Goal: Task Accomplishment & Management: Complete application form

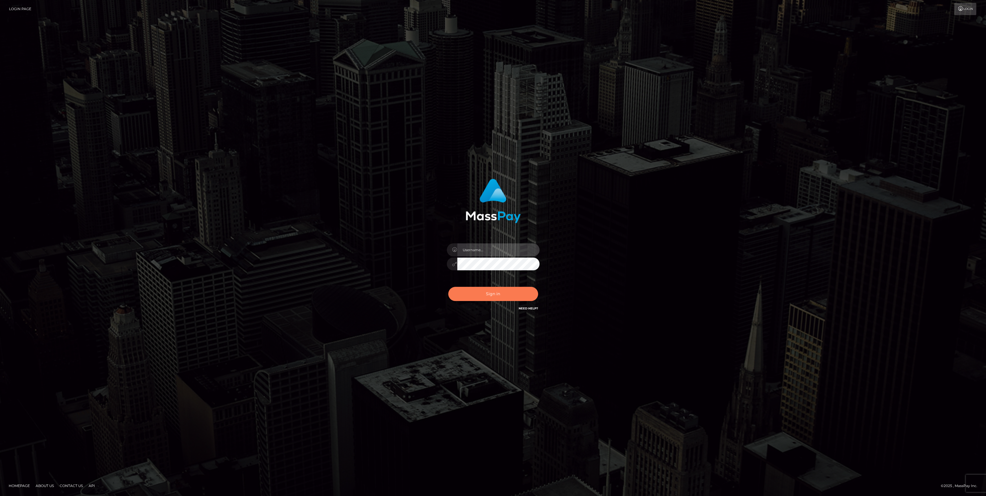
type input "bengreen"
click at [454, 301] on div "Sign in Need Help?" at bounding box center [492, 296] width 101 height 26
click at [474, 295] on button "Sign in" at bounding box center [493, 294] width 90 height 14
checkbox input "true"
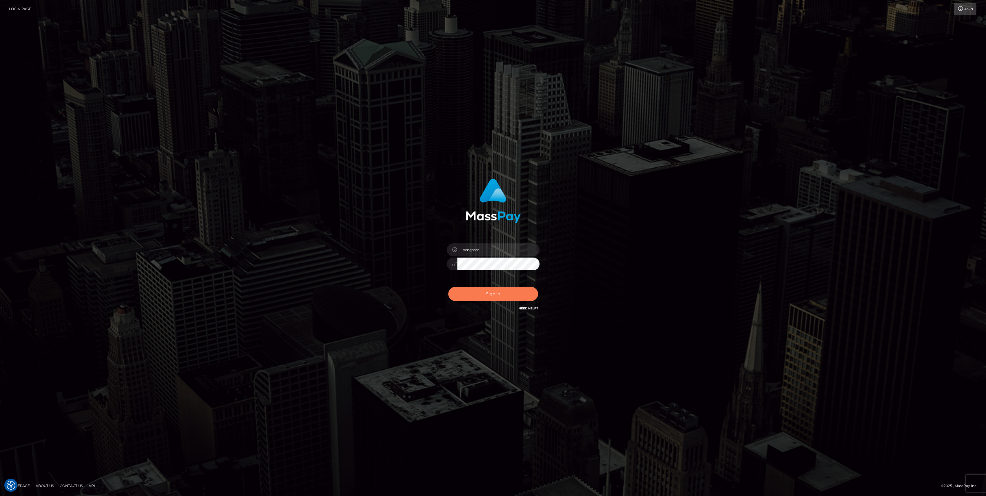
checkbox input "true"
click at [470, 295] on button "Sign in" at bounding box center [493, 294] width 90 height 14
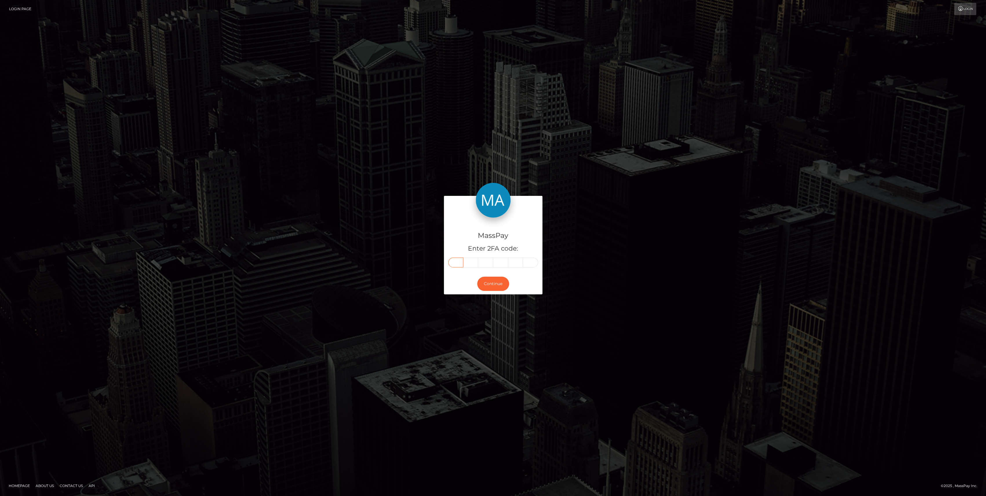
paste input "6"
type input "6"
type input "9"
type input "5"
type input "0"
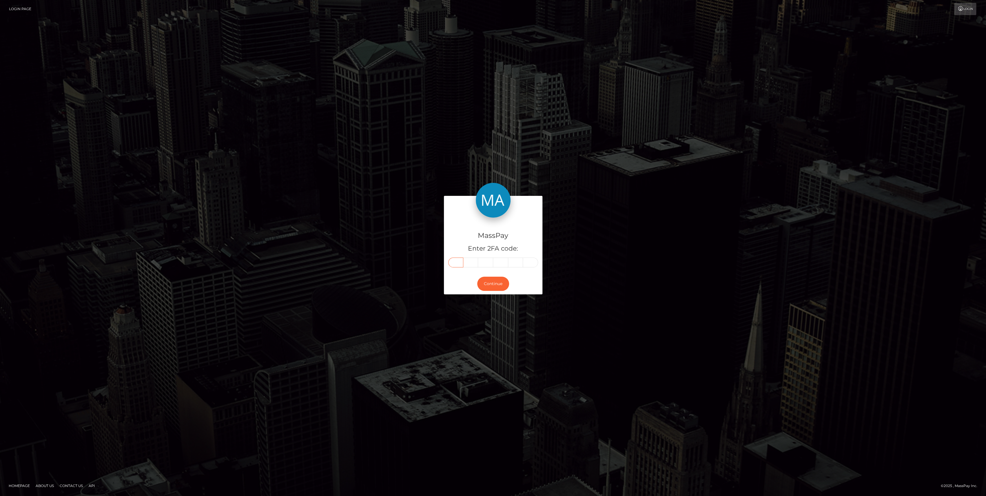
type input "1"
type input "3"
click at [498, 284] on button "Continue" at bounding box center [493, 284] width 32 height 14
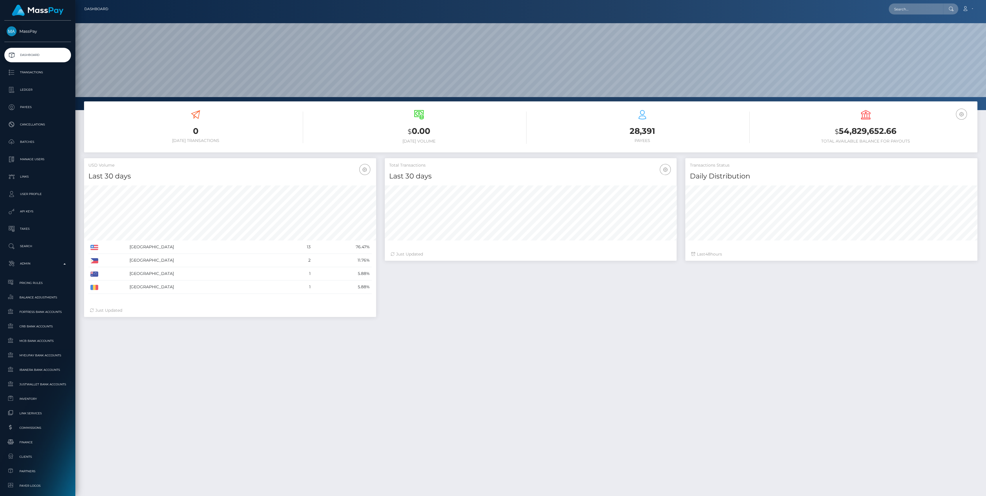
scroll to position [102, 292]
click at [44, 440] on span "Finance" at bounding box center [38, 442] width 62 height 7
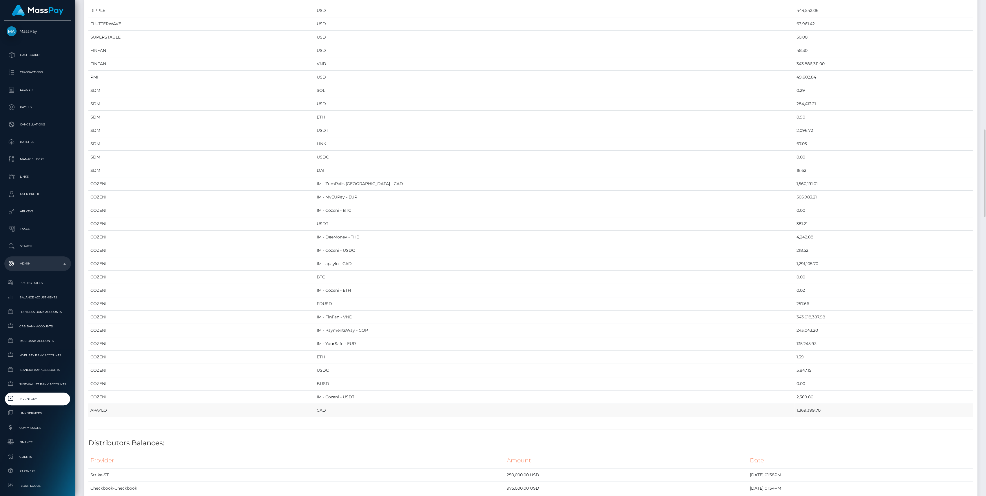
scroll to position [850, 0]
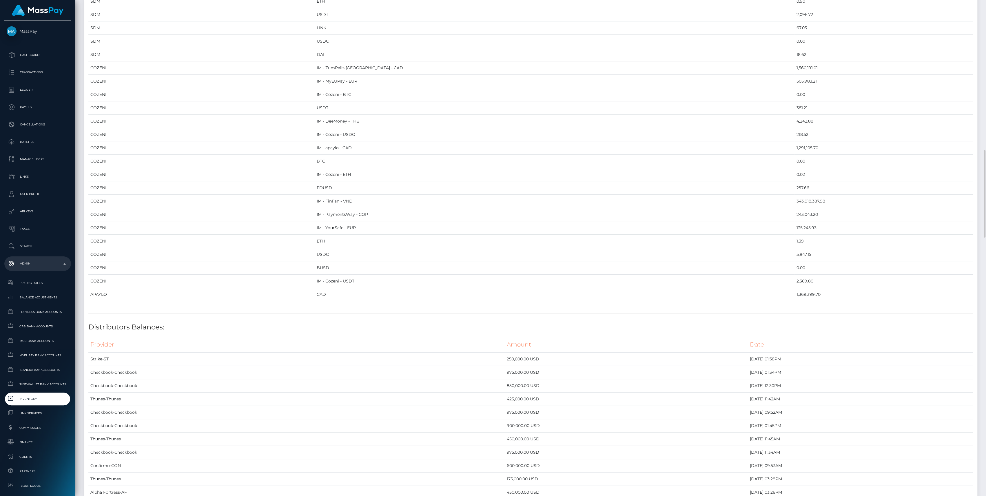
drag, startPoint x: 89, startPoint y: 64, endPoint x: 784, endPoint y: 300, distance: 733.4
copy table
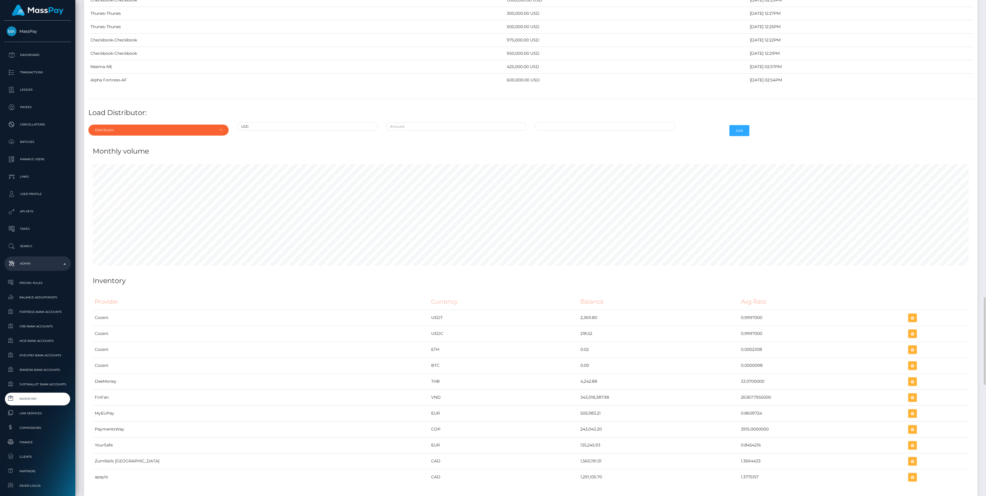
scroll to position [2117, 0]
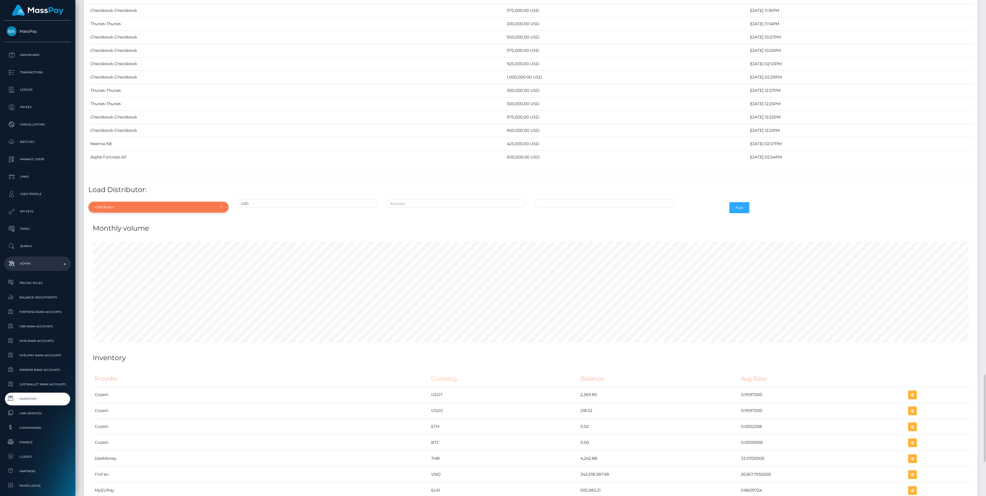
click at [137, 207] on div "Distributor" at bounding box center [158, 207] width 140 height 11
click at [131, 217] on input "Search" at bounding box center [159, 221] width 136 height 8
type input "chec"
click at [136, 231] on link "Checkbook" at bounding box center [158, 233] width 140 height 11
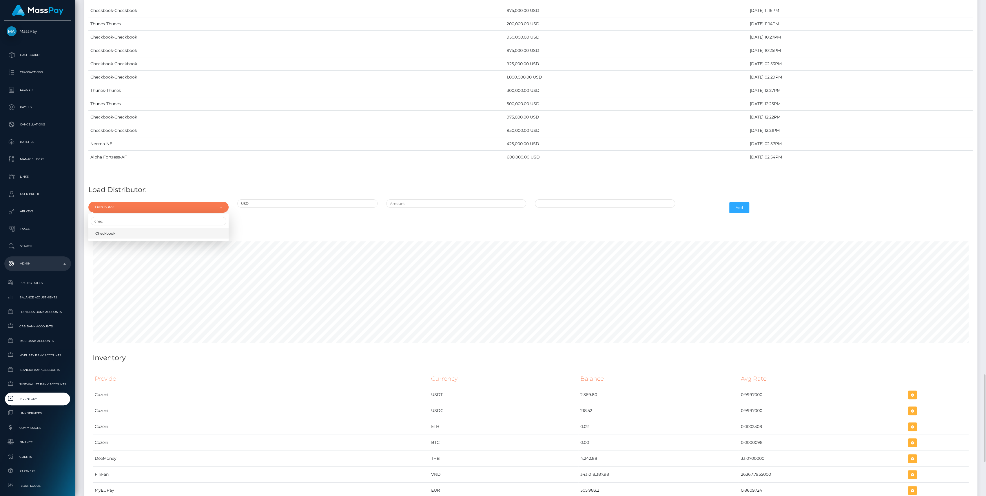
select select "7"
click at [432, 199] on input "text" at bounding box center [456, 203] width 140 height 8
type input "$500,000.0000000"
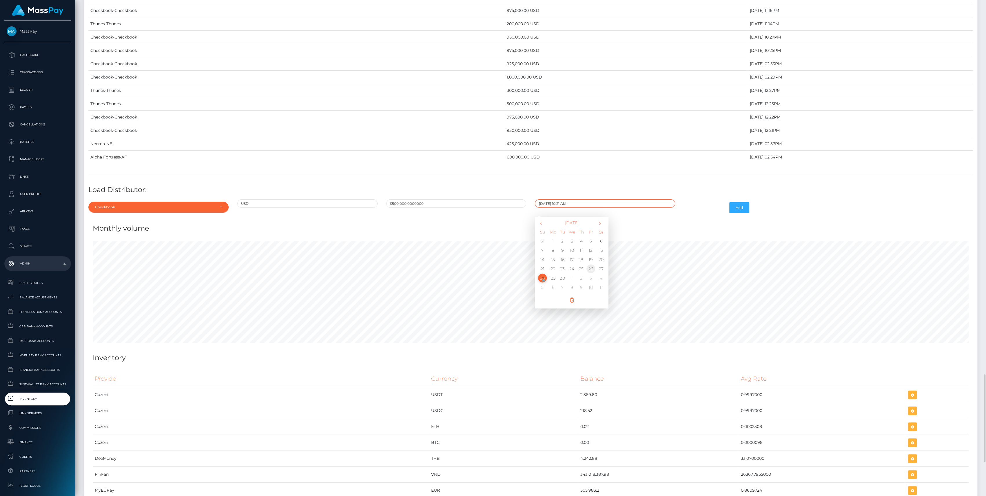
click at [591, 265] on td "26" at bounding box center [591, 268] width 10 height 9
type input "09/26/2025 10:21 AM"
click at [740, 202] on button "Add" at bounding box center [739, 207] width 20 height 11
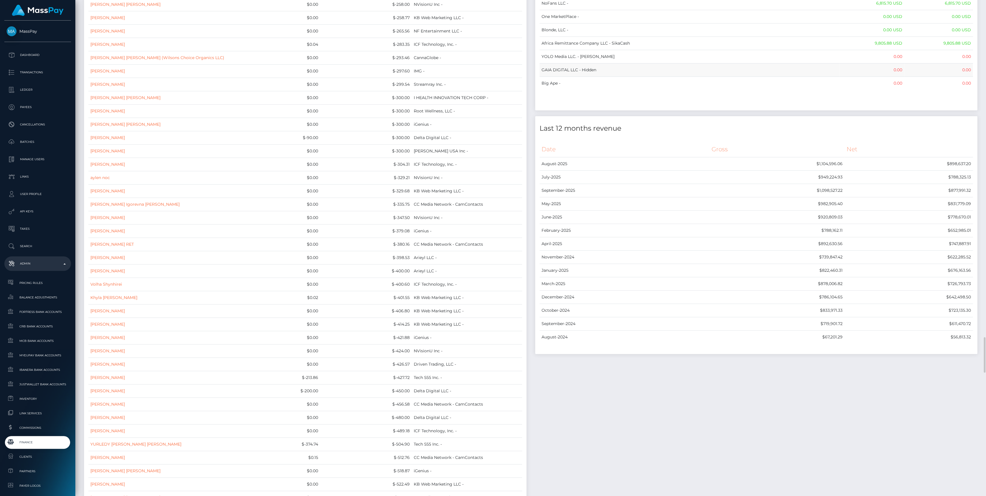
scroll to position [4635, 0]
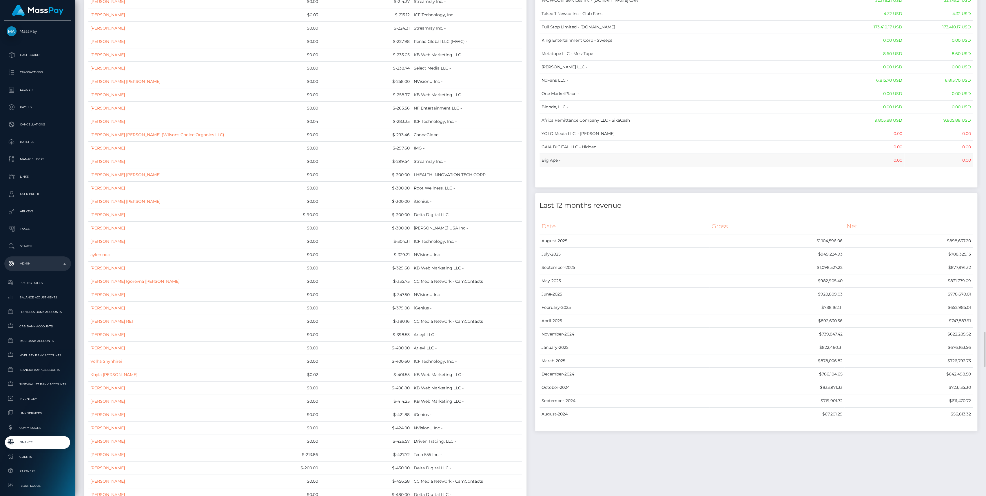
drag, startPoint x: 543, startPoint y: 61, endPoint x: 970, endPoint y: 148, distance: 436.1
copy table "Name Wallet Balance Ledger Balance RNetwork LLC - 33,033.21 USD 1,542.77 USD Ma…"
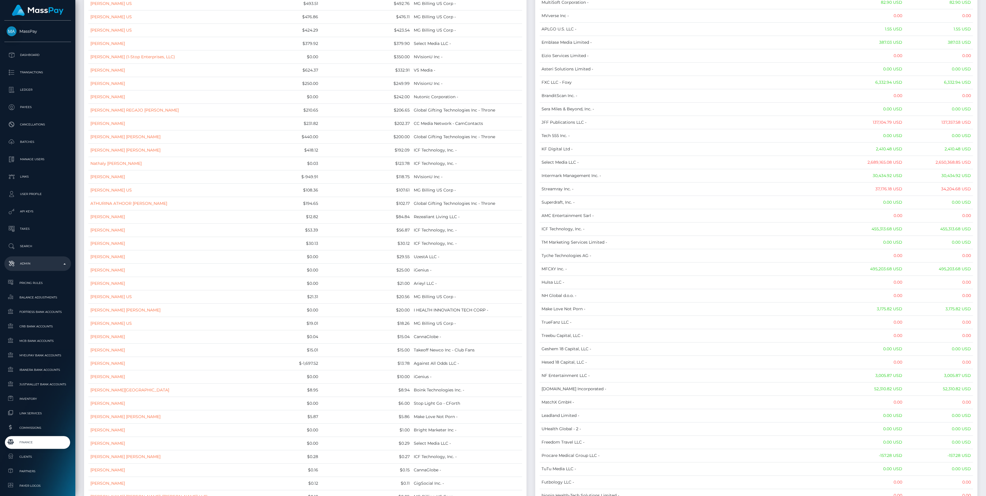
scroll to position [0, 0]
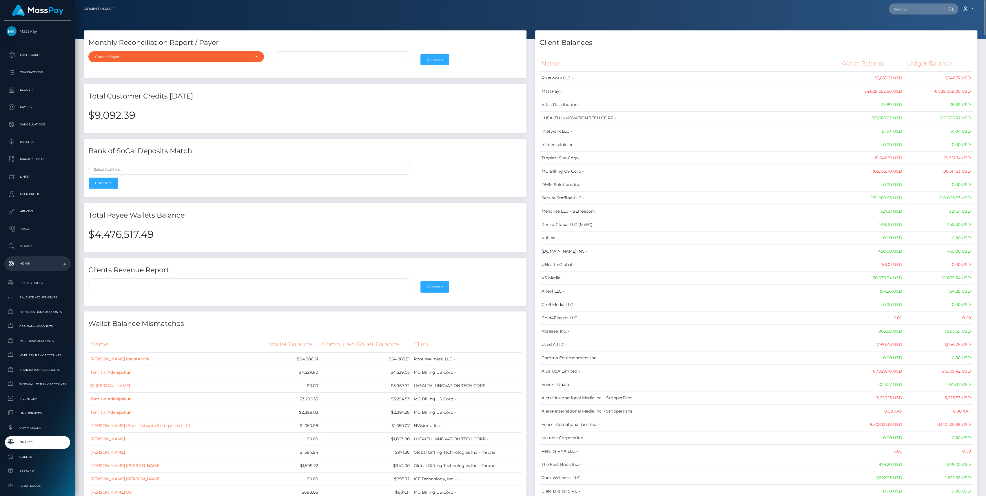
click at [108, 231] on h2 "$4,476,517.49" at bounding box center [305, 234] width 434 height 12
copy h2 "4,476,517.49"
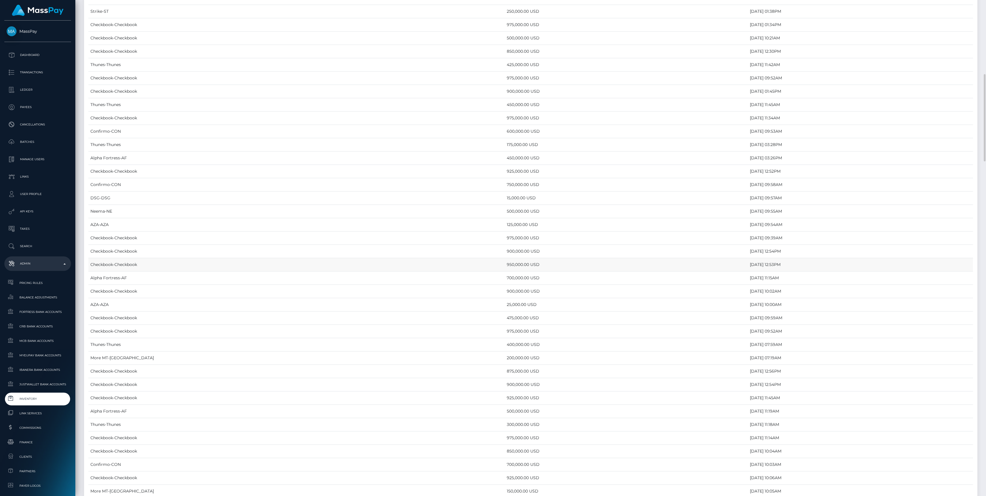
scroll to position [1043, 0]
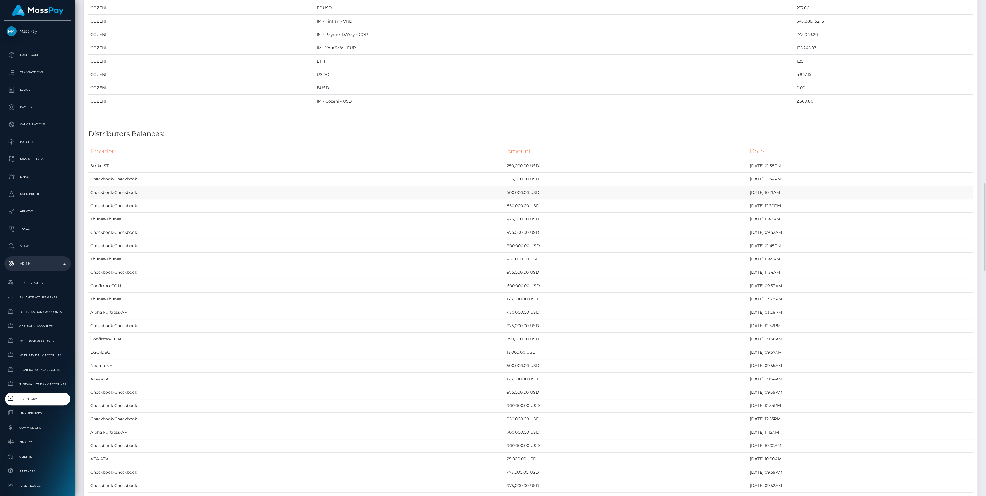
drag, startPoint x: 406, startPoint y: 191, endPoint x: 90, endPoint y: 188, distance: 316.6
click at [90, 188] on tr "Checkbook-Checkbook 500,000.00 USD [DATE] 10:21AM" at bounding box center [530, 192] width 884 height 13
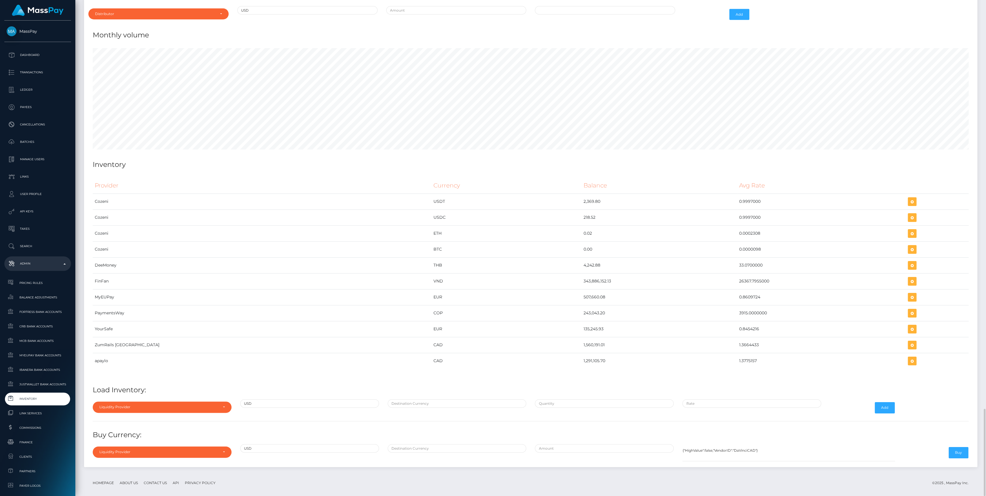
scroll to position [2169, 0]
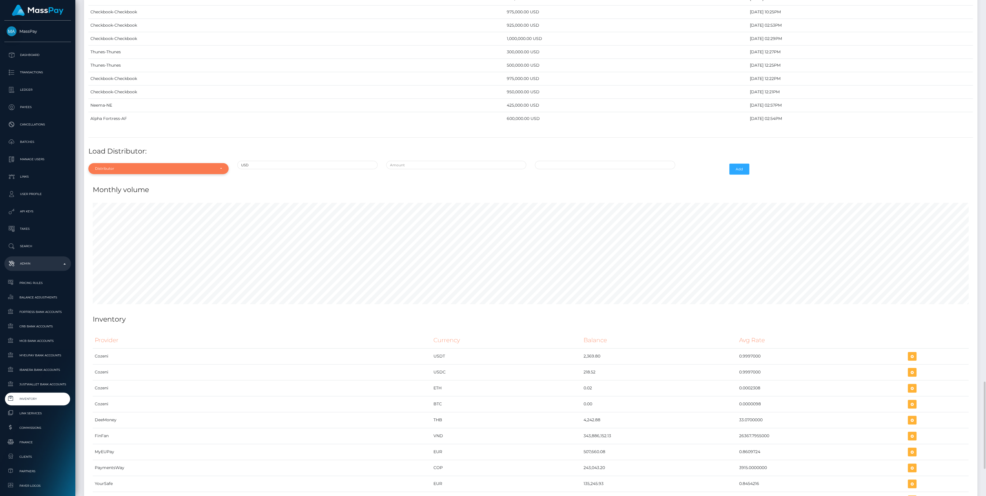
click at [170, 166] on div "Distributor" at bounding box center [155, 168] width 120 height 5
drag, startPoint x: 138, startPoint y: 181, endPoint x: 136, endPoint y: 181, distance: 3.0
click at [138, 181] on div at bounding box center [158, 182] width 140 height 11
click at [132, 166] on div "Distributor" at bounding box center [155, 168] width 120 height 5
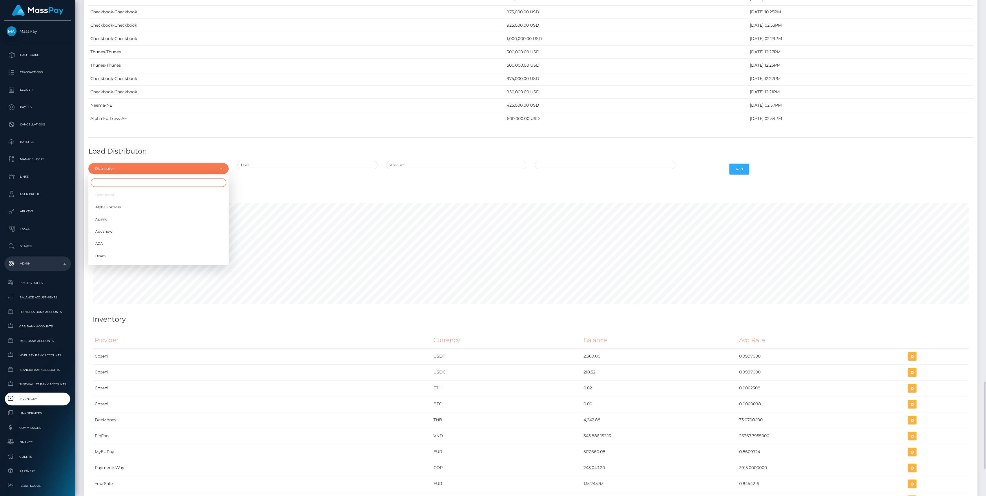
click at [124, 181] on input "Search" at bounding box center [159, 182] width 136 height 8
type input "ripp"
click at [94, 189] on link "Ripple" at bounding box center [158, 194] width 140 height 11
select select "61"
click at [488, 165] on div at bounding box center [456, 169] width 149 height 17
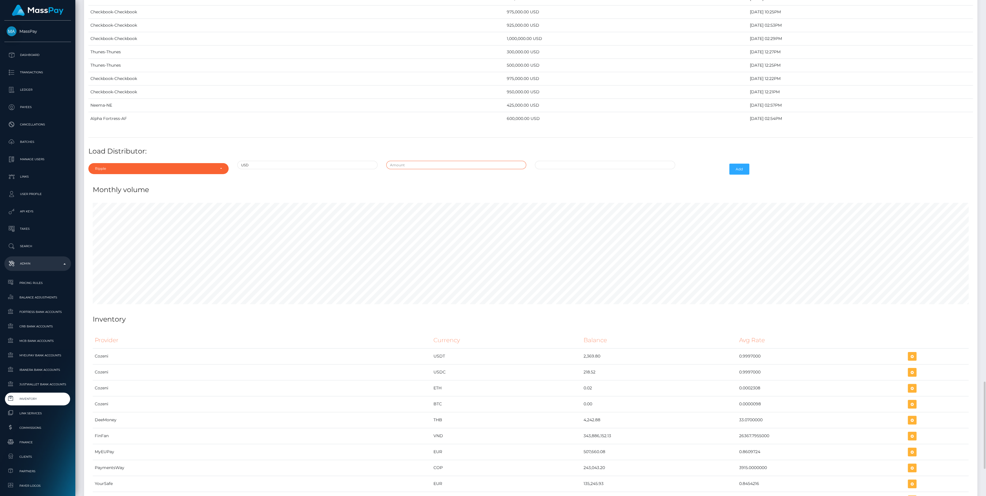
click at [471, 161] on input "text" at bounding box center [456, 165] width 140 height 8
type input "$500,000.0000000"
drag, startPoint x: 566, startPoint y: 159, endPoint x: 566, endPoint y: 156, distance: 3.5
click at [566, 161] on input "09/28/2025 10:23 AM" at bounding box center [605, 165] width 140 height 8
drag, startPoint x: 564, startPoint y: 158, endPoint x: 567, endPoint y: 158, distance: 2.9
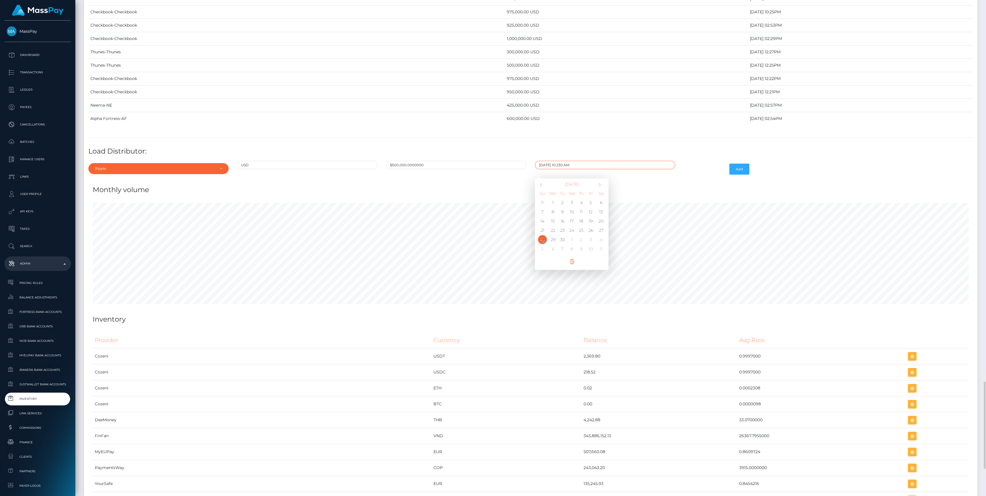
click at [567, 161] on input "09/28/2025 10:230 AM" at bounding box center [605, 165] width 140 height 8
type input "09/28/2025 10:20 AM"
click at [743, 165] on button "Add" at bounding box center [739, 169] width 20 height 11
click at [578, 161] on input "09/28/2025 10:20 AM" at bounding box center [605, 165] width 140 height 8
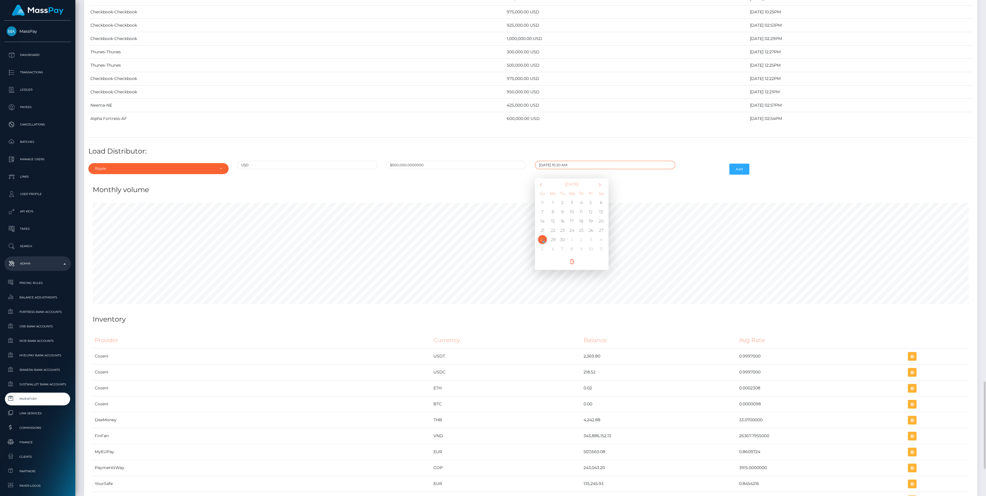
click at [578, 161] on input "09/28/2025 10:20 AM" at bounding box center [605, 165] width 140 height 8
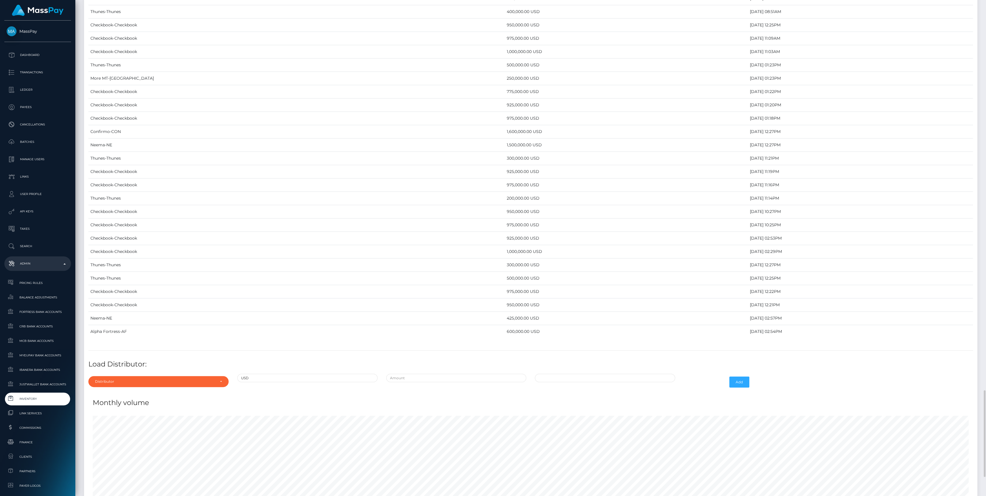
scroll to position [2124, 0]
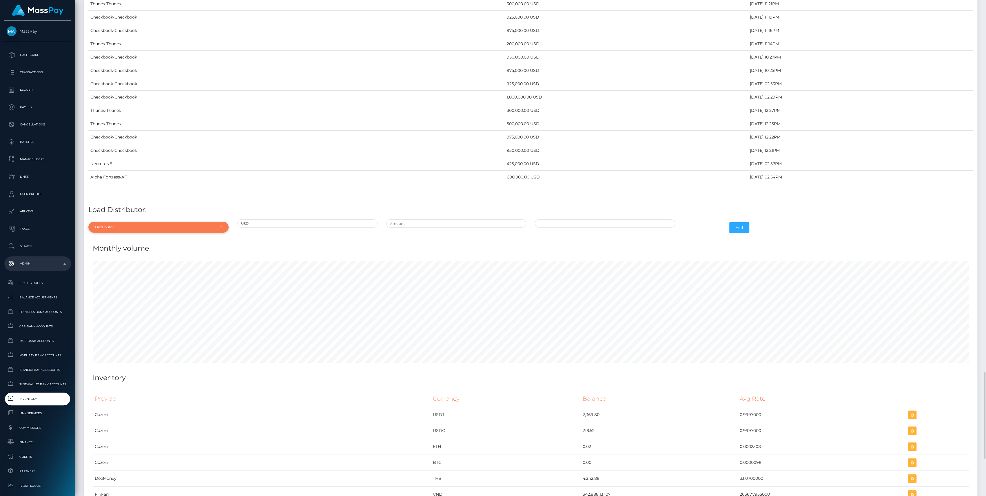
click at [154, 225] on div "Distributor" at bounding box center [155, 227] width 120 height 5
click at [121, 237] on input "Search" at bounding box center [159, 241] width 136 height 8
type input "neem"
click at [176, 248] on link "Neema" at bounding box center [158, 253] width 140 height 11
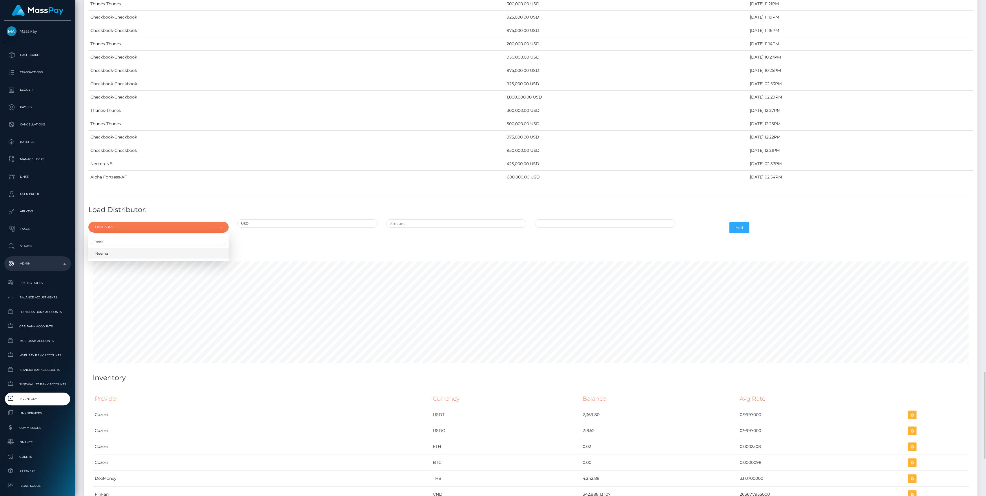
select select "38"
click at [417, 223] on div at bounding box center [456, 227] width 149 height 17
click at [420, 219] on input "text" at bounding box center [456, 223] width 140 height 8
type input "$1,100,000.0000000"
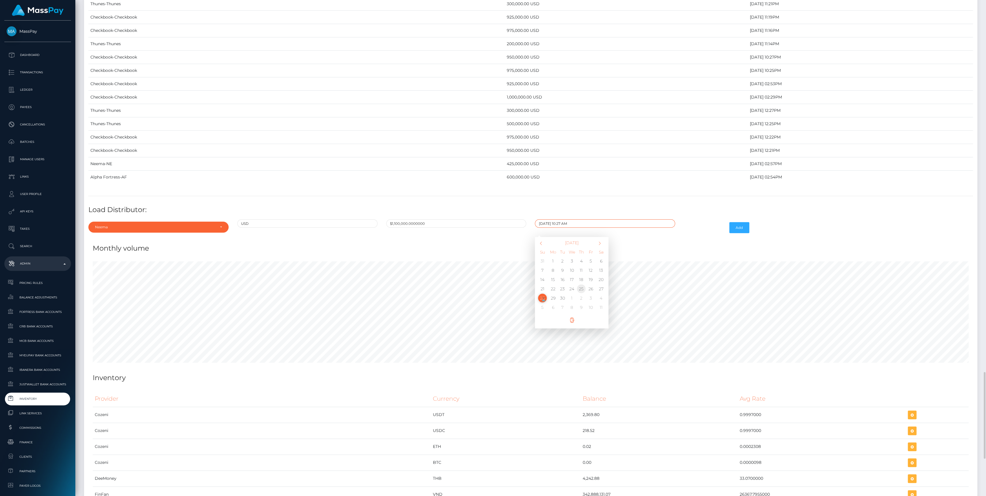
click at [580, 284] on td "25" at bounding box center [581, 288] width 10 height 9
drag, startPoint x: 561, startPoint y: 216, endPoint x: 558, endPoint y: 215, distance: 2.9
click at [558, 219] on input "09/25/2025 10:27 AM" at bounding box center [605, 223] width 140 height 8
type input "09/25/2025 9:27 AM"
click at [739, 222] on button "Add" at bounding box center [739, 227] width 20 height 11
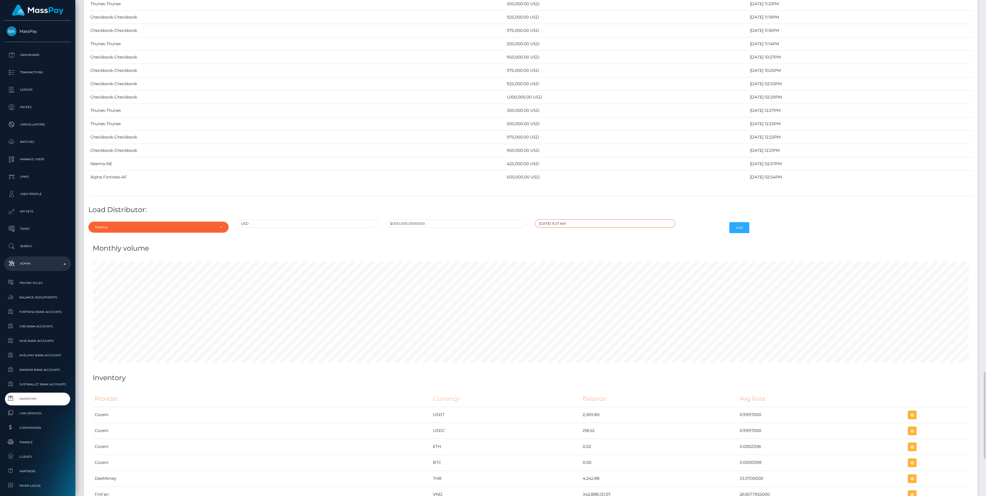
click at [579, 219] on input "09/25/2025 9:27 AM" at bounding box center [605, 223] width 140 height 8
click at [551, 219] on input "09/25/2025 9:27 AM" at bounding box center [605, 223] width 140 height 8
click at [547, 219] on input "09/25/2025 9:27 AM" at bounding box center [605, 223] width 140 height 8
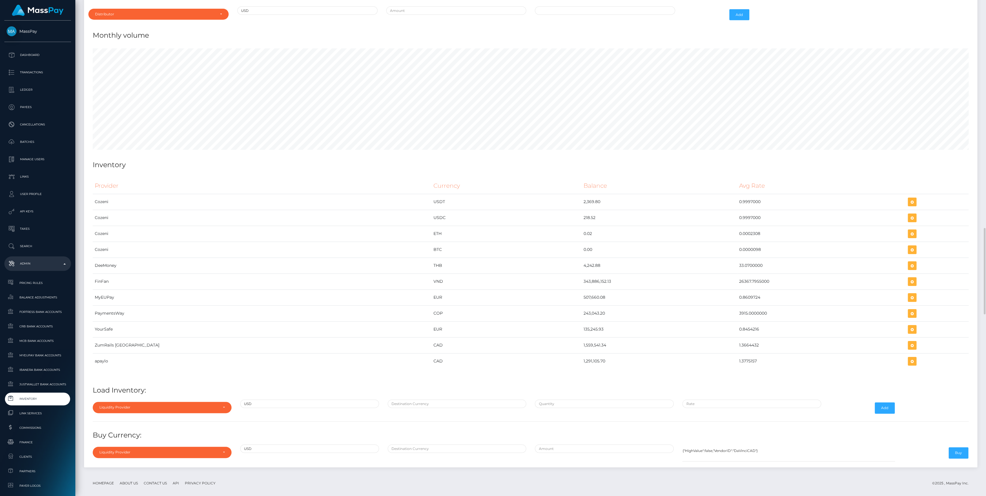
scroll to position [2196, 0]
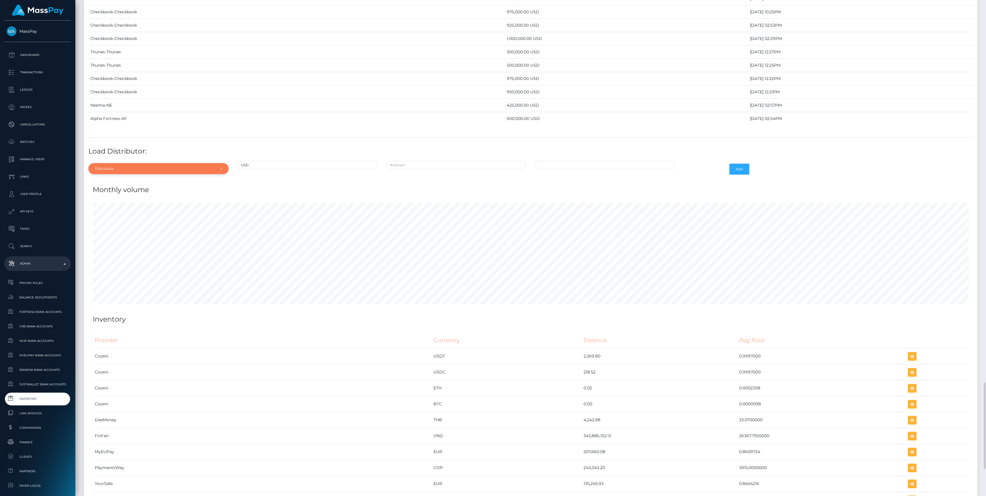
click at [172, 163] on div "Distributor" at bounding box center [158, 168] width 140 height 11
click at [140, 178] on input "Search" at bounding box center [159, 182] width 136 height 8
type input "neem"
click at [134, 189] on link "Neema" at bounding box center [158, 194] width 140 height 11
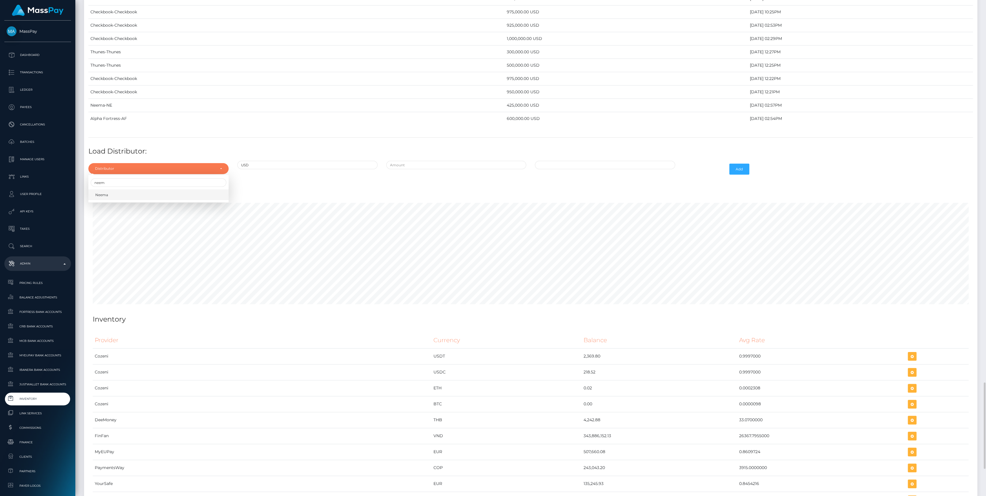
select select "38"
click at [479, 161] on input "text" at bounding box center [456, 165] width 140 height 8
type input "$900,000.0000000"
click at [563, 161] on input "[DATE] 10:29 AM" at bounding box center [605, 165] width 140 height 8
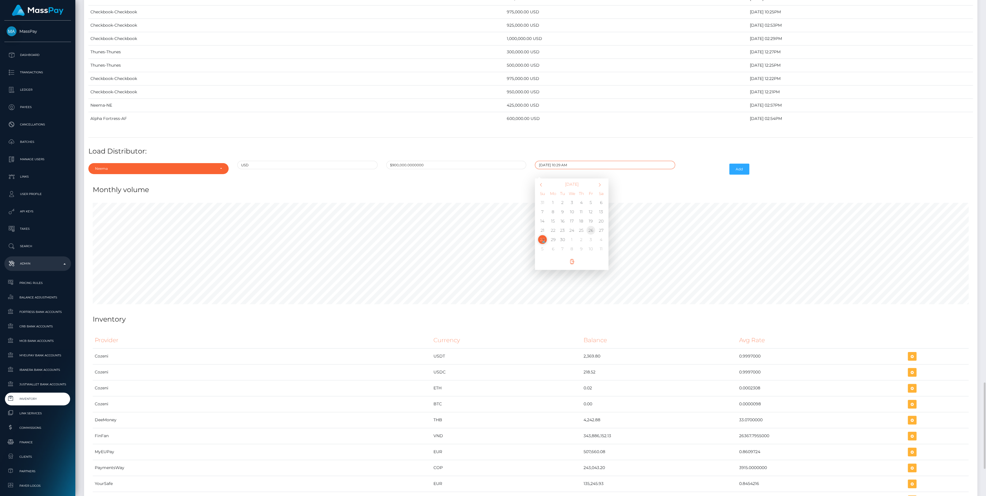
click at [589, 226] on td "26" at bounding box center [591, 230] width 10 height 9
drag, startPoint x: 562, startPoint y: 156, endPoint x: 558, endPoint y: 156, distance: 3.2
click at [558, 161] on input "[DATE] 10:29 AM" at bounding box center [605, 165] width 140 height 8
click at [561, 161] on input "[DATE] 8:29 AM" at bounding box center [605, 165] width 140 height 8
click at [559, 161] on input "[DATE] 8:19 AM" at bounding box center [605, 165] width 140 height 8
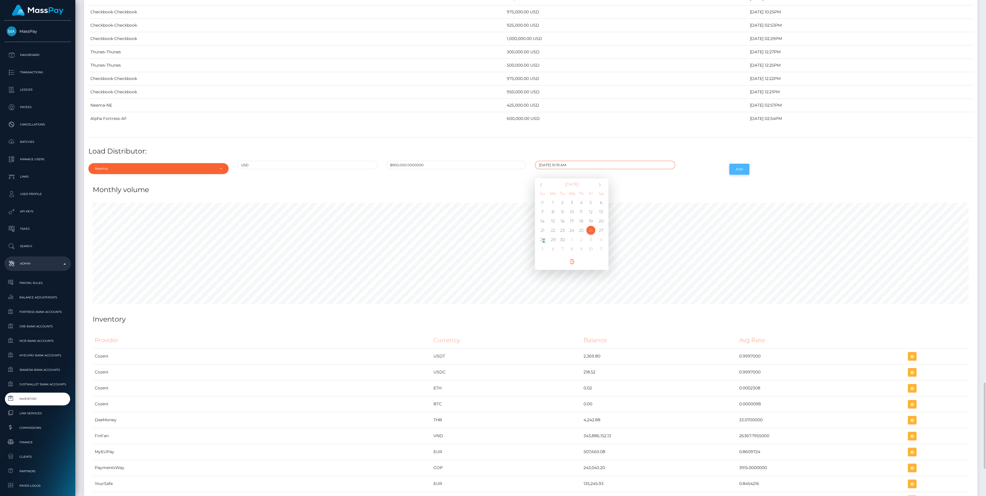
type input "[DATE] 10:19 AM"
click at [743, 164] on button "Add" at bounding box center [739, 169] width 20 height 11
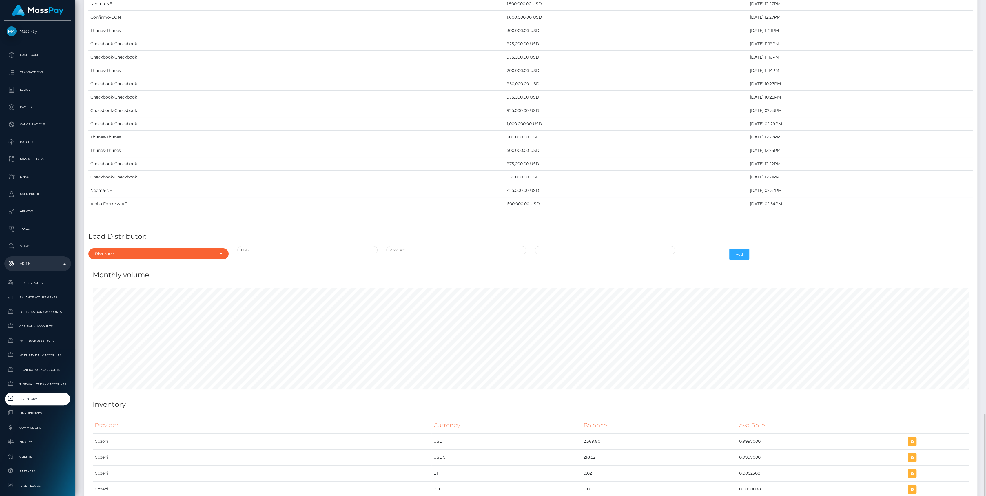
scroll to position [2163, 0]
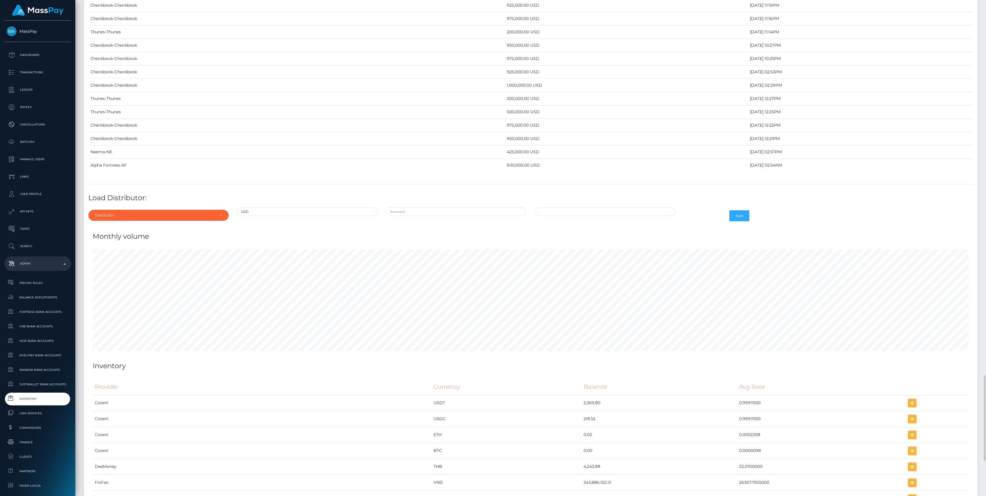
click at [167, 207] on div "Distributor Alpha Fortress Apaylo Aquanow AZA Beam Braid Checkbook Circle Confi…" at bounding box center [158, 215] width 149 height 17
click at [167, 213] on div "Distributor" at bounding box center [155, 215] width 120 height 5
click at [122, 235] on div "Distributor Alpha Fortress Apaylo Aquanow AZA Beam Braid Checkbook Circle Confi…" at bounding box center [158, 272] width 140 height 75
click at [121, 225] on div "Monthly volume" at bounding box center [530, 232] width 884 height 17
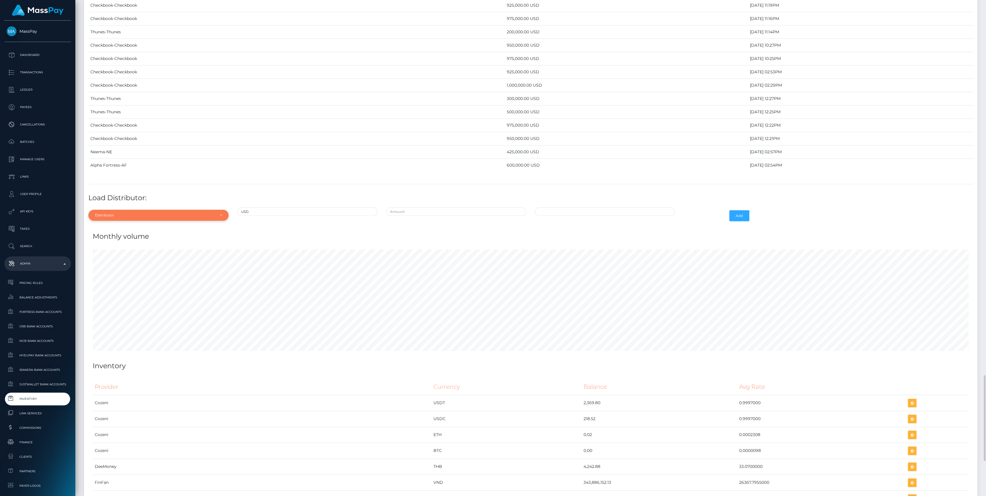
click at [120, 213] on div "Distributor" at bounding box center [155, 215] width 120 height 5
click at [109, 225] on input "Search" at bounding box center [159, 229] width 136 height 8
type input "neem"
click at [102, 239] on span "Neema" at bounding box center [101, 241] width 13 height 5
select select "38"
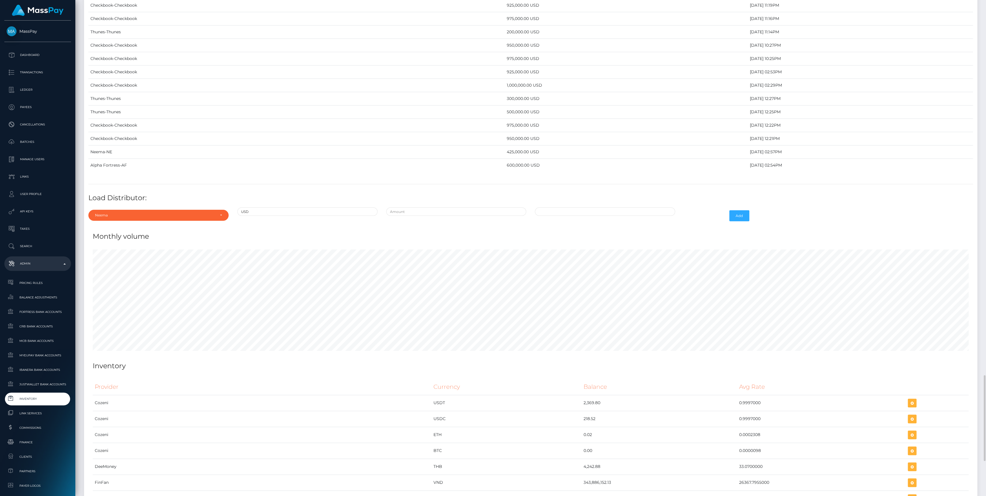
click at [439, 207] on input "text" at bounding box center [456, 211] width 140 height 8
paste input "1,000,000.0000000"
type input "$1,000,000.0000000"
click at [579, 207] on input "09/28/2025 10:30 AM" at bounding box center [605, 211] width 140 height 8
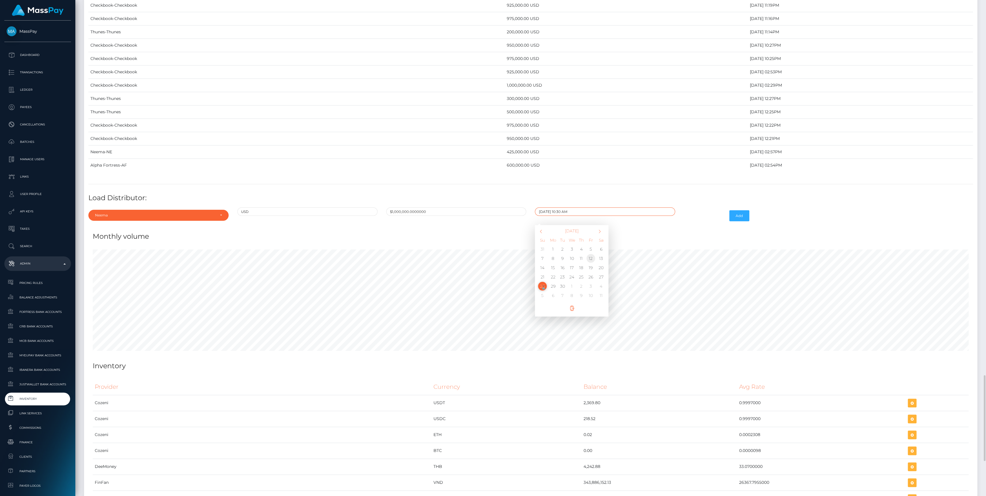
click at [591, 255] on td "12" at bounding box center [591, 258] width 10 height 9
type input "09/12/2025 10:30 AM"
click at [728, 209] on div "Add" at bounding box center [716, 215] width 74 height 17
click at [732, 210] on button "Add" at bounding box center [739, 215] width 20 height 11
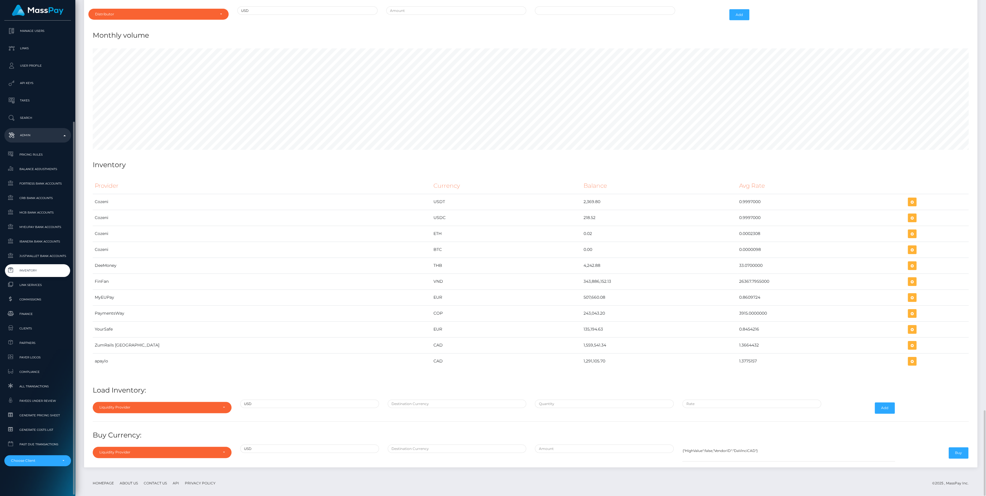
scroll to position [2338, 0]
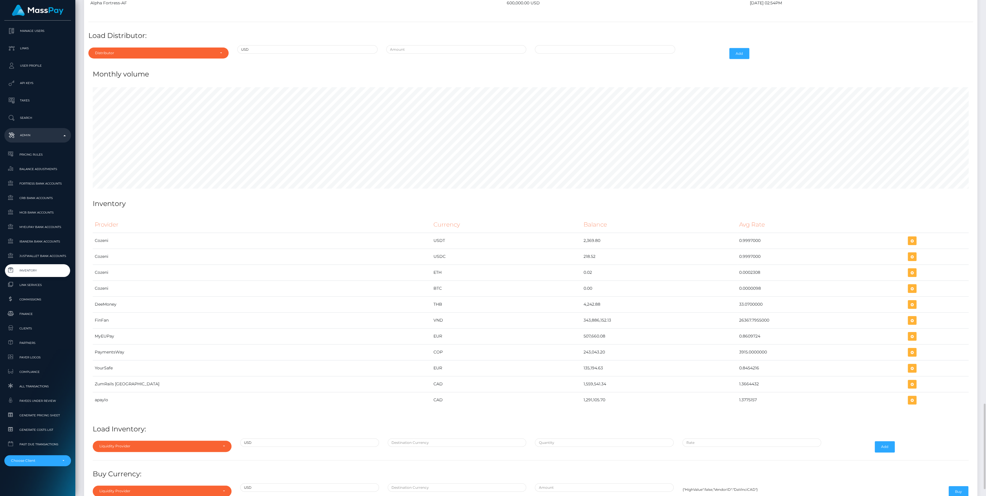
click at [132, 55] on div "Distributor Alpha Fortress Apaylo Aquanow AZA Beam Braid Checkbook Circle Confi…" at bounding box center [158, 53] width 149 height 17
click at [134, 50] on div "Distributor" at bounding box center [158, 53] width 140 height 11
click at [116, 63] on input "Search" at bounding box center [159, 67] width 136 height 8
type input "neem"
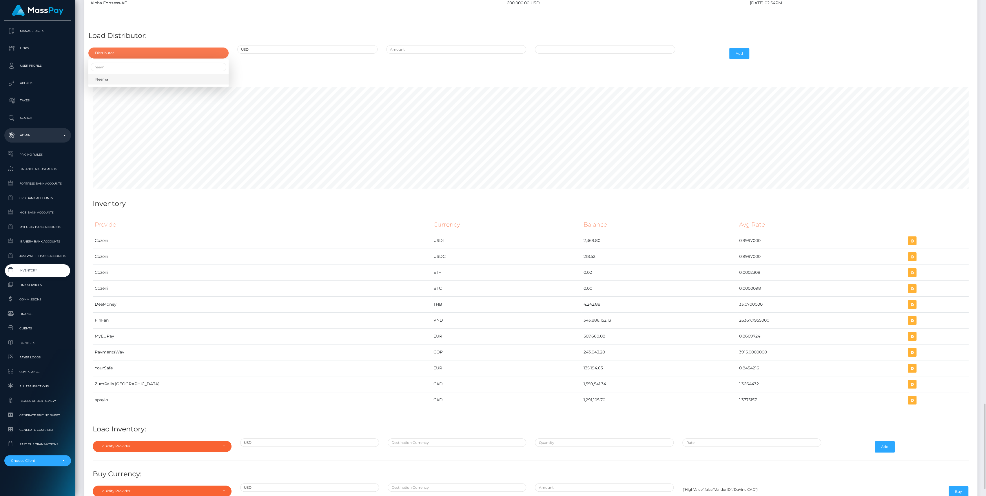
click at [120, 74] on link "Neema" at bounding box center [158, 79] width 140 height 11
select select "38"
click at [428, 45] on input "text" at bounding box center [456, 49] width 140 height 8
type input "$750,000.0000000"
click at [596, 45] on input "09/28/2025 10:32 AM" at bounding box center [605, 49] width 140 height 8
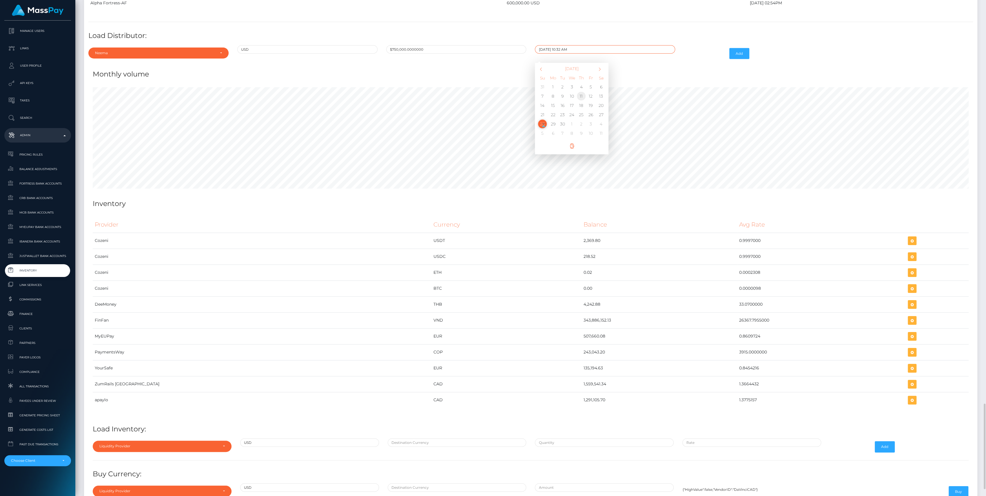
click at [579, 92] on td "11" at bounding box center [581, 96] width 10 height 9
type input "09/11/2025 10:32 AM"
click at [734, 52] on button "Add" at bounding box center [739, 53] width 20 height 11
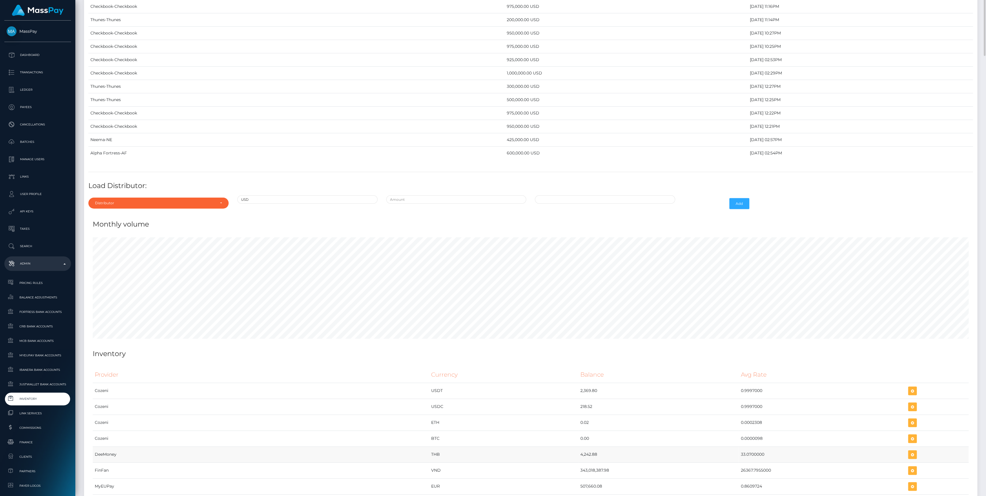
scroll to position [2390, 0]
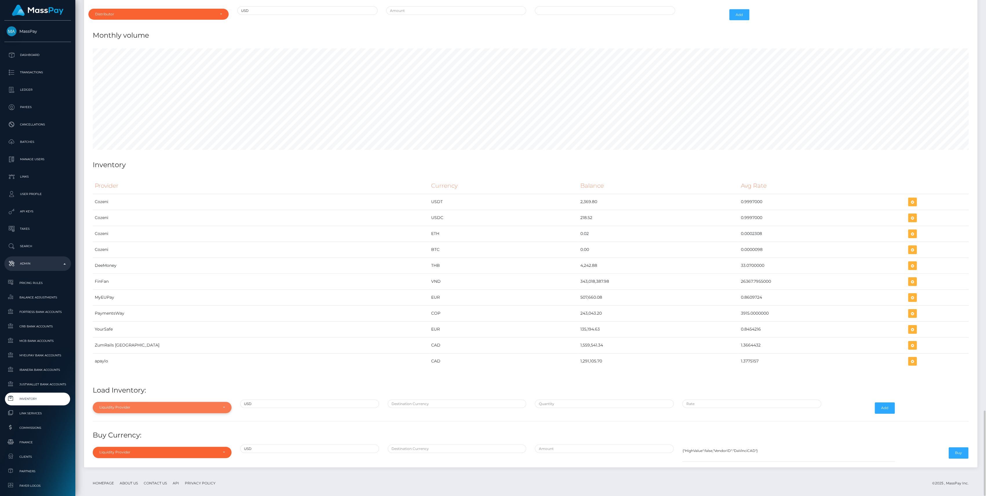
click at [153, 405] on div "Liquidity Provider" at bounding box center [158, 407] width 119 height 5
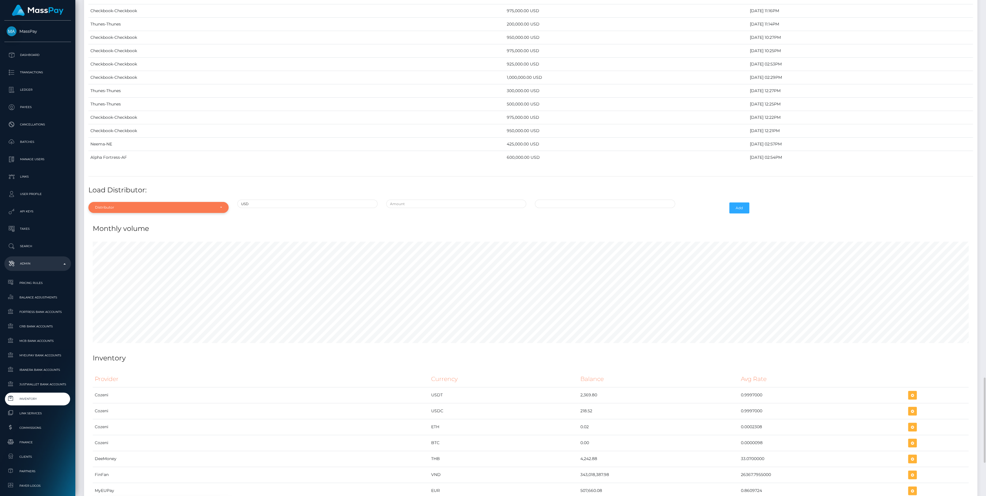
click at [140, 205] on div "Distributor" at bounding box center [155, 207] width 120 height 5
click at [127, 217] on input "Search" at bounding box center [159, 221] width 136 height 8
type input "neem"
click at [116, 228] on link "Neema" at bounding box center [158, 233] width 140 height 11
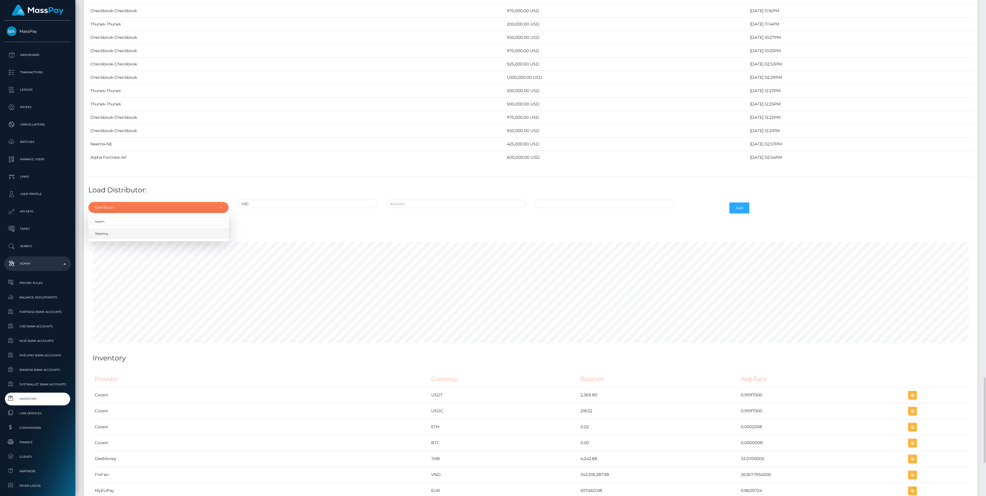
select select "38"
click at [407, 200] on input "text" at bounding box center [456, 204] width 140 height 8
click at [428, 200] on input "text" at bounding box center [456, 204] width 140 height 8
type input "$500,000.0000000"
click at [599, 200] on input "09/28/2025 10:35 AM" at bounding box center [605, 204] width 140 height 8
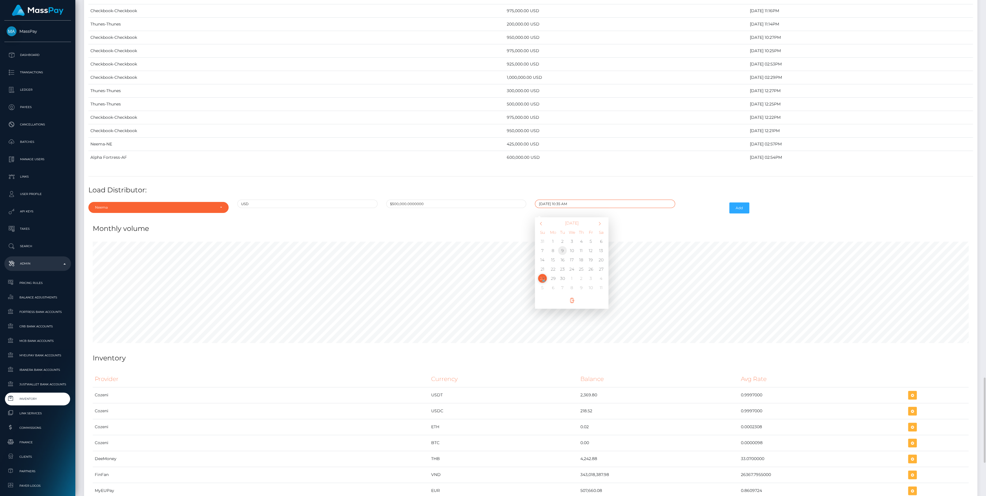
click at [563, 246] on td "9" at bounding box center [563, 250] width 10 height 9
type input "09/09/2025 10:35 AM"
click at [738, 202] on button "Add" at bounding box center [739, 207] width 20 height 11
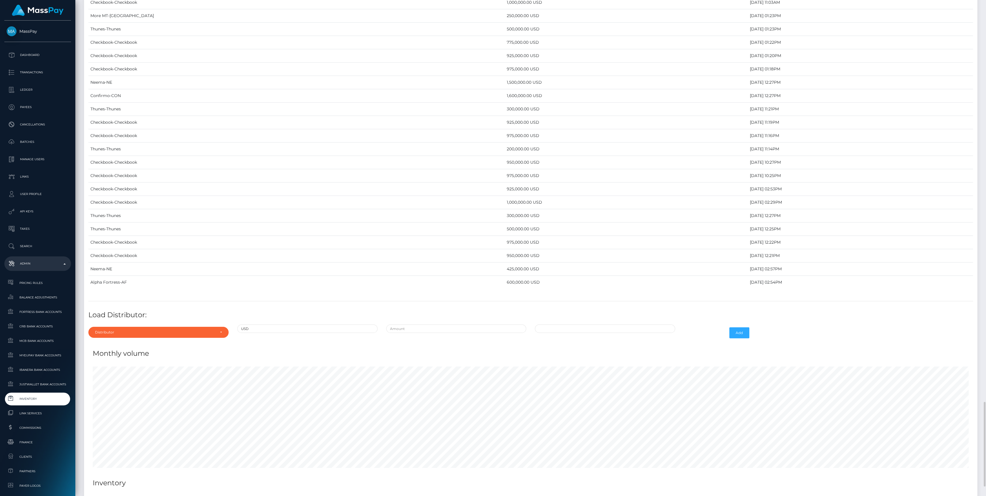
scroll to position [2124, 0]
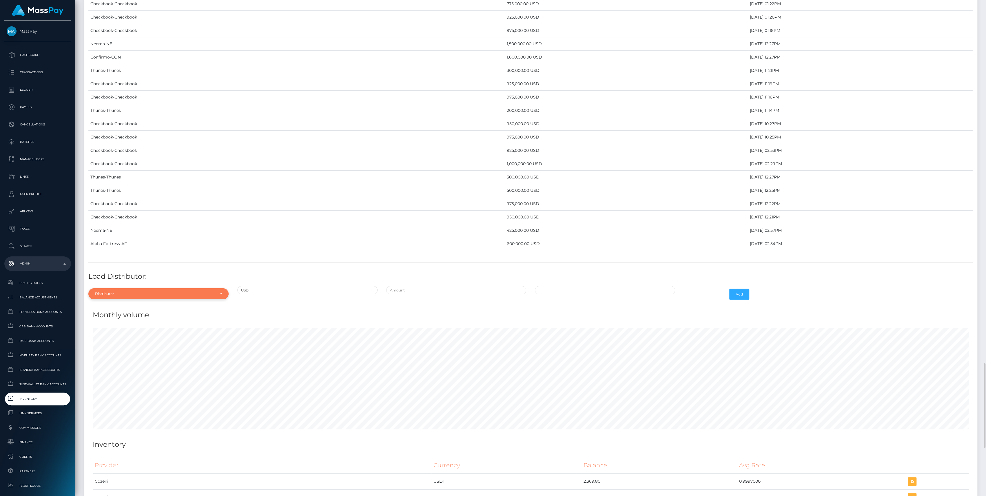
click at [173, 291] on div "Distributor" at bounding box center [158, 293] width 140 height 11
click at [114, 204] on div at bounding box center [158, 205] width 140 height 11
click at [122, 292] on div "Distributor" at bounding box center [158, 293] width 140 height 11
click at [146, 202] on input "Search" at bounding box center [159, 205] width 136 height 8
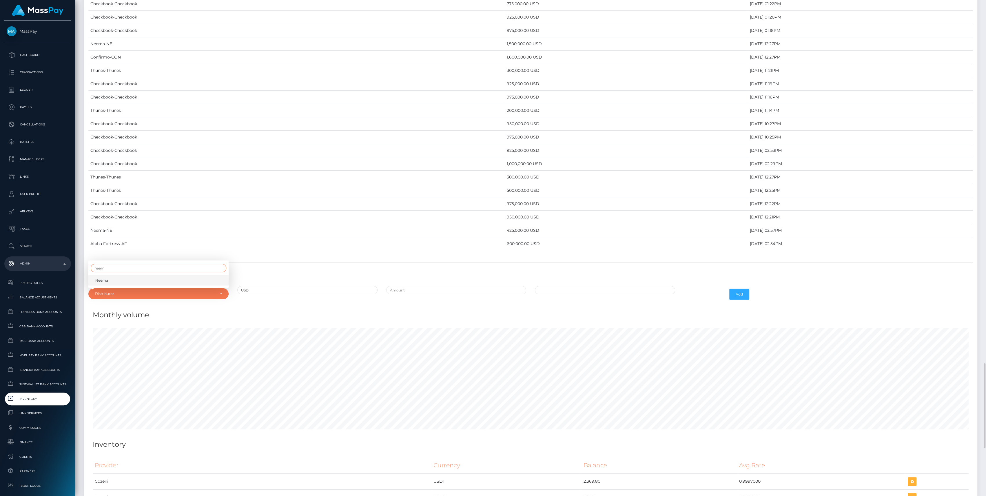
type input "neem"
click at [120, 275] on link "Neema" at bounding box center [158, 280] width 140 height 11
select select "38"
click at [441, 293] on div at bounding box center [456, 294] width 149 height 17
click at [440, 286] on input "text" at bounding box center [456, 290] width 140 height 8
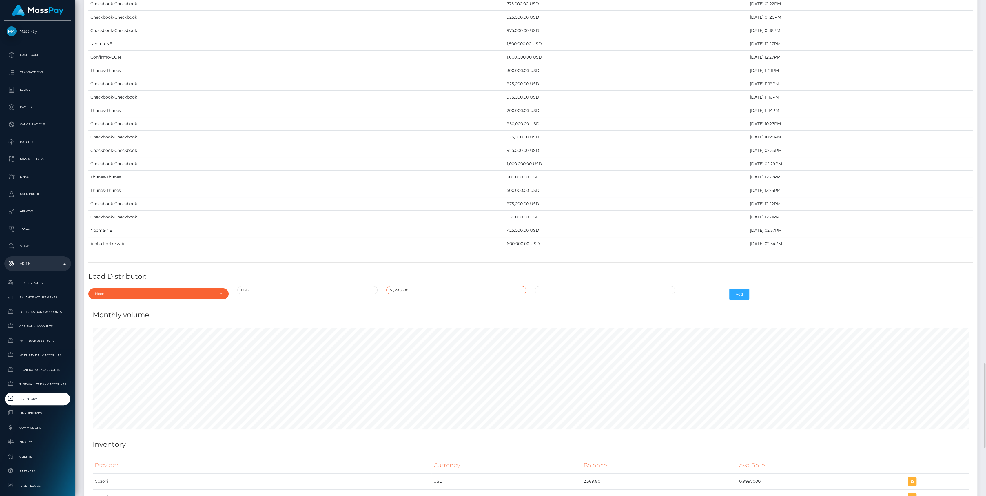
type input "$1,250,000.0000000"
click at [607, 286] on input "09/28/2025 10:39 AM" at bounding box center [605, 290] width 140 height 8
click at [572, 324] on td "3" at bounding box center [572, 327] width 10 height 9
type input "09/03/2025 10:39 AM"
click at [676, 295] on div "09/03/2025 10:39 AM September 2025 Su Mo Tu We Th Fr Sa 31 1 2 3 4 5 6 7 8 9 10…" at bounding box center [604, 294] width 149 height 17
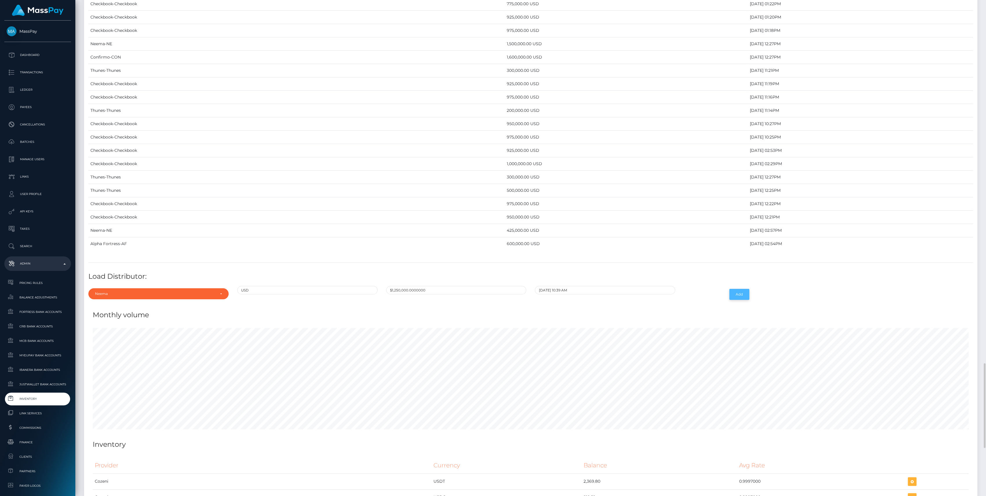
click at [732, 289] on button "Add" at bounding box center [739, 294] width 20 height 11
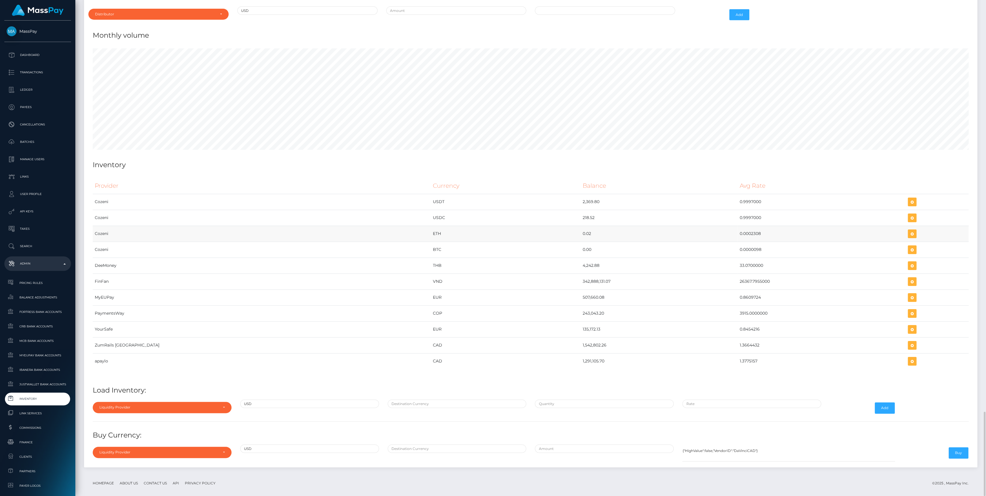
scroll to position [2262, 0]
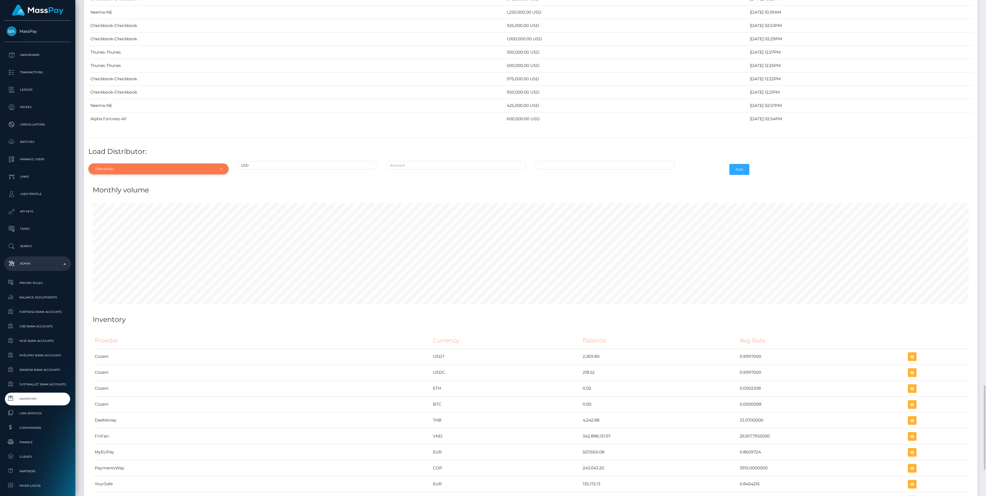
click at [134, 167] on div "Distributor" at bounding box center [155, 169] width 120 height 5
click at [117, 179] on input "Search" at bounding box center [159, 183] width 136 height 8
type input "neem"
click at [117, 190] on link "Neema" at bounding box center [158, 195] width 140 height 11
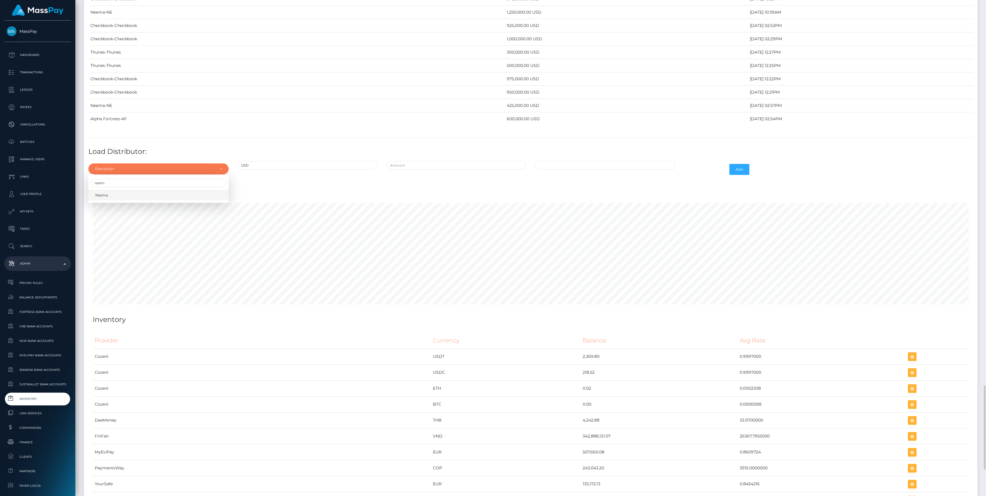
select select "38"
click at [445, 161] on input "text" at bounding box center [456, 165] width 140 height 8
type input "$"
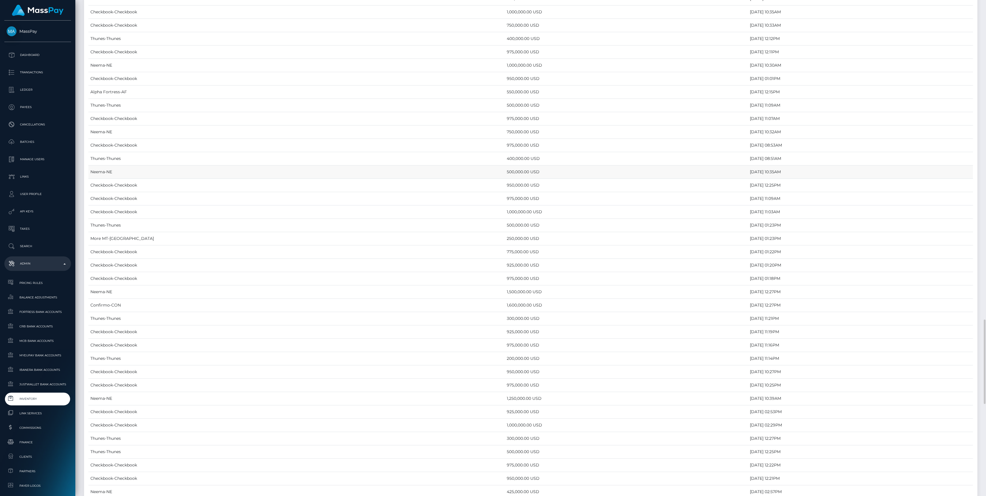
scroll to position [1915, 0]
drag, startPoint x: 404, startPoint y: 354, endPoint x: 668, endPoint y: 354, distance: 264.2
click at [668, 354] on tr "Neema-NE 1,250,000.00 USD September 3, 2025 10:39AM" at bounding box center [530, 359] width 884 height 13
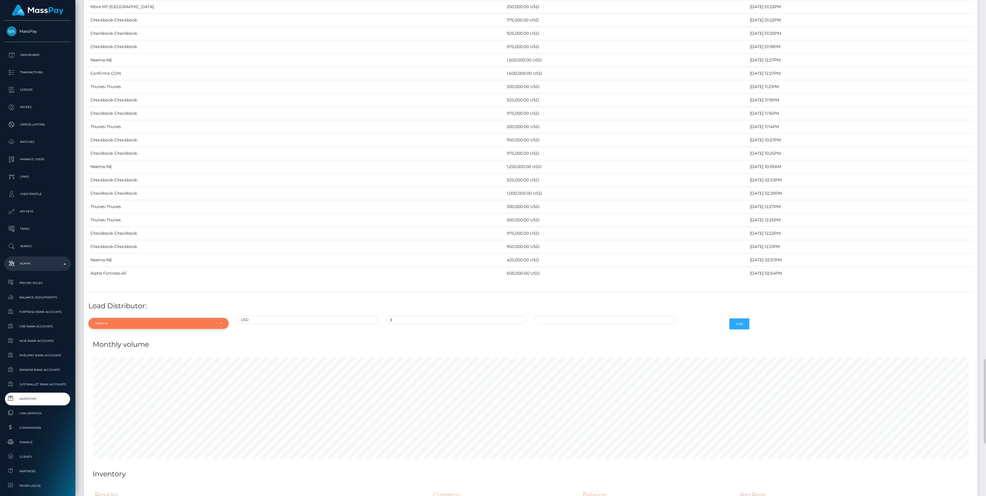
click at [146, 321] on div "Neema" at bounding box center [155, 323] width 120 height 5
click at [461, 319] on div "$" at bounding box center [456, 323] width 149 height 17
click at [456, 315] on input "$" at bounding box center [456, 319] width 140 height 8
type input "$975,000.0000000"
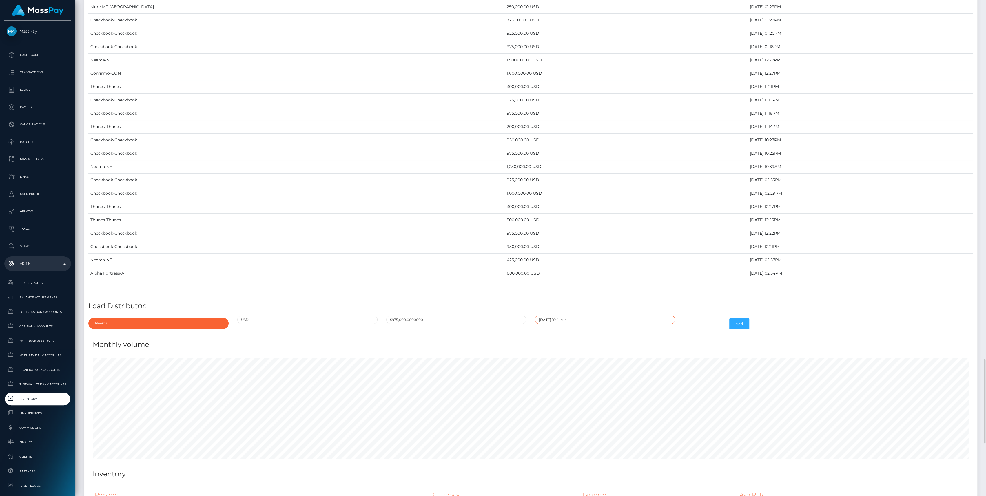
click at [600, 315] on input "09/28/2025 10:41 AM" at bounding box center [605, 319] width 140 height 8
click at [564, 353] on td "2" at bounding box center [563, 357] width 10 height 9
type input "09/02/2025 10:41 AM"
click at [695, 315] on div "Add" at bounding box center [716, 323] width 74 height 17
click at [744, 318] on button "Add" at bounding box center [739, 323] width 20 height 11
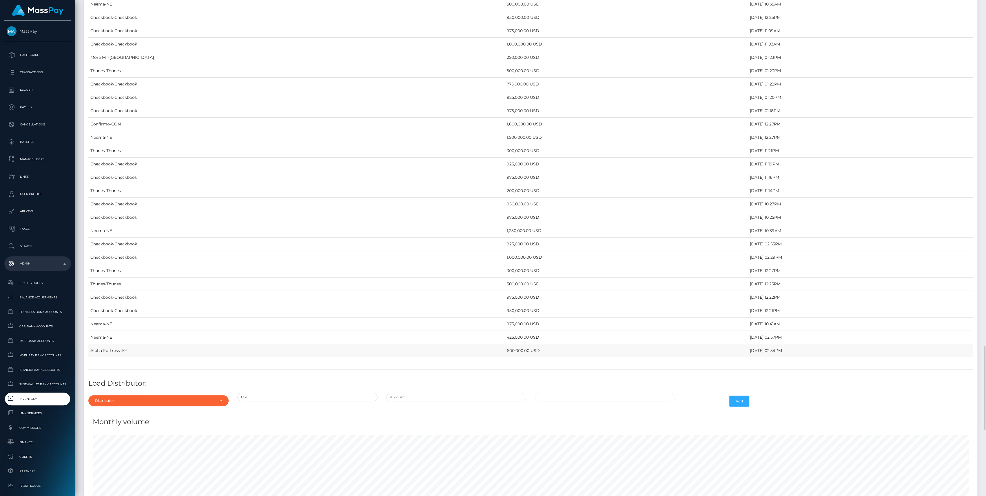
scroll to position [2160, 0]
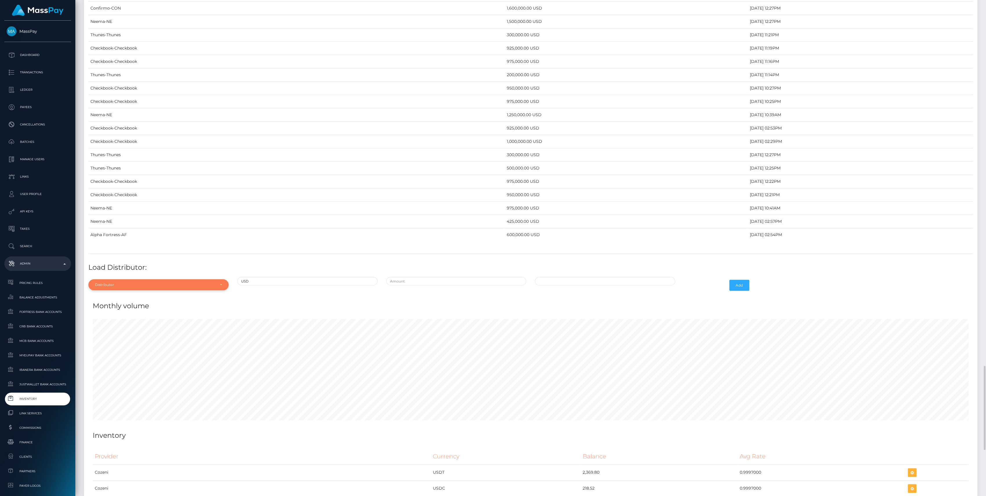
click at [164, 282] on div "Distributor" at bounding box center [155, 284] width 120 height 5
click at [117, 192] on input "Search" at bounding box center [159, 196] width 136 height 8
type input "ne"
click at [107, 256] on span "Neema" at bounding box center [101, 258] width 13 height 5
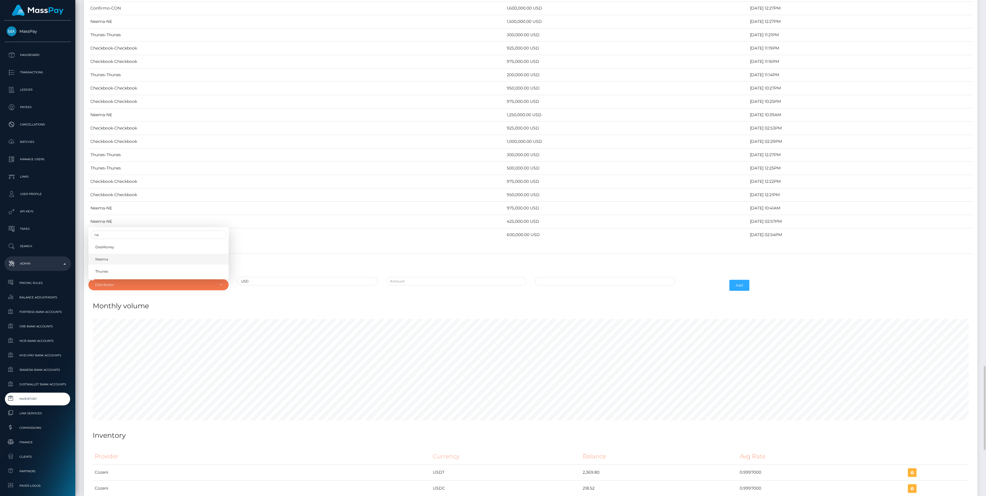
select select "38"
click at [421, 277] on input "text" at bounding box center [456, 281] width 140 height 8
type input "$225,000.0000000"
click at [589, 277] on input "[DATE] 10:48 AM" at bounding box center [605, 281] width 140 height 8
click at [542, 297] on span at bounding box center [541, 301] width 8 height 8
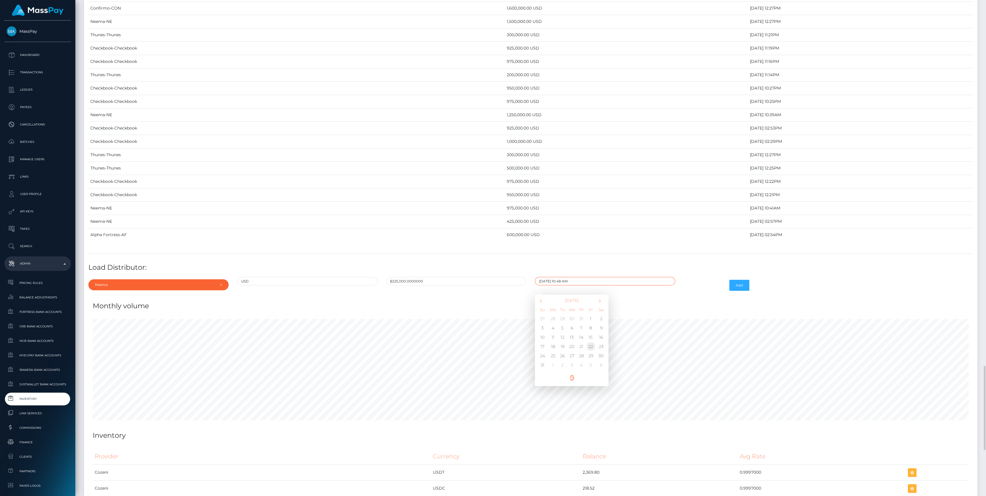
click at [593, 342] on td "22" at bounding box center [591, 346] width 10 height 9
type input "[DATE] 10:48 AM"
click at [737, 283] on button "Add" at bounding box center [739, 285] width 20 height 11
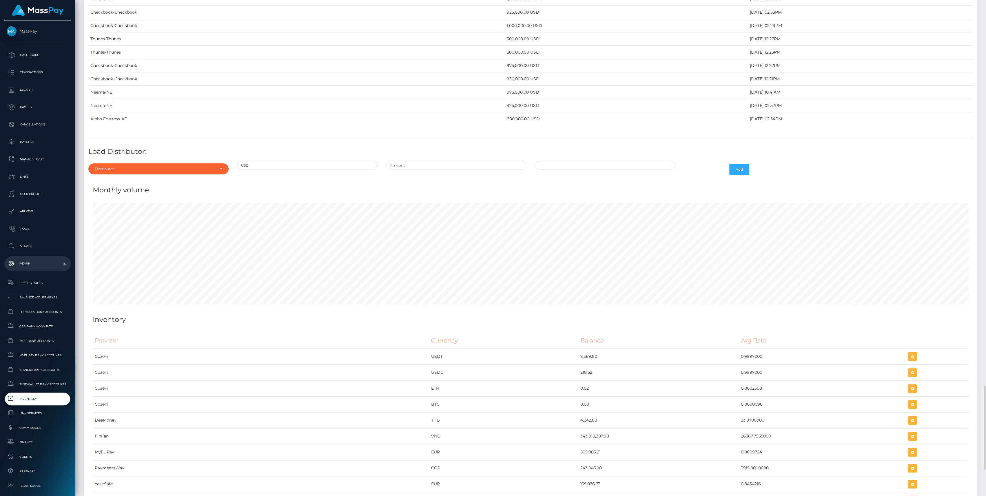
scroll to position [2237, 0]
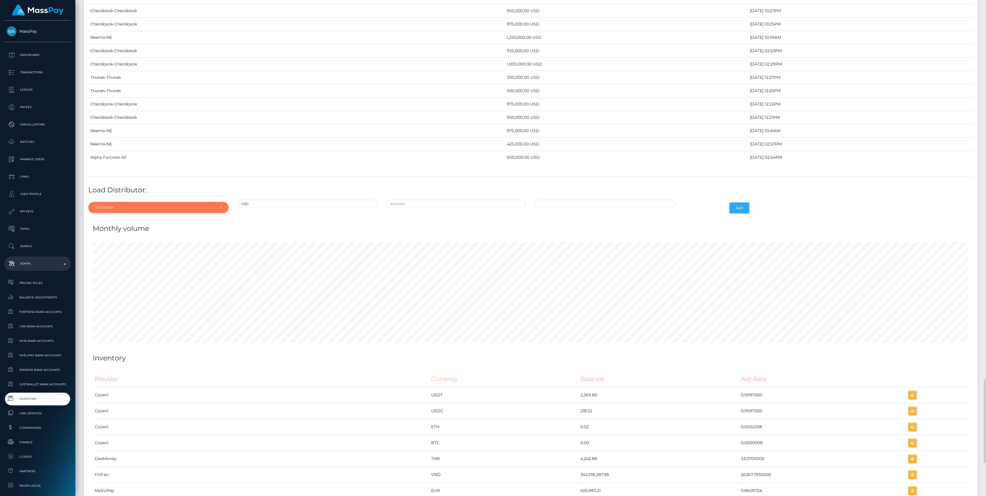
click at [150, 202] on div "Distributor" at bounding box center [158, 207] width 140 height 11
click at [99, 217] on input "Search" at bounding box center [159, 221] width 136 height 8
type input "neem"
click at [118, 228] on link "Neema" at bounding box center [158, 233] width 140 height 11
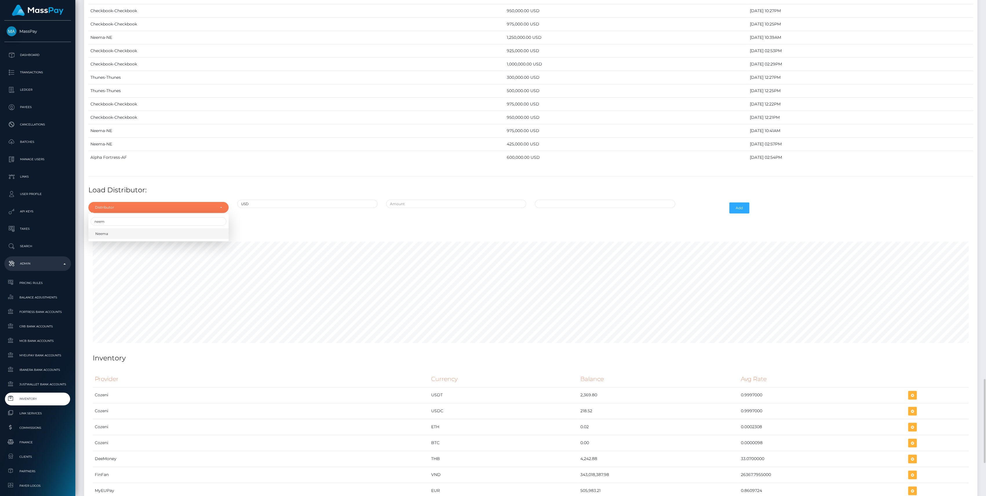
select select "38"
click at [419, 200] on input "text" at bounding box center [456, 204] width 140 height 8
type input "$100,000.0000000"
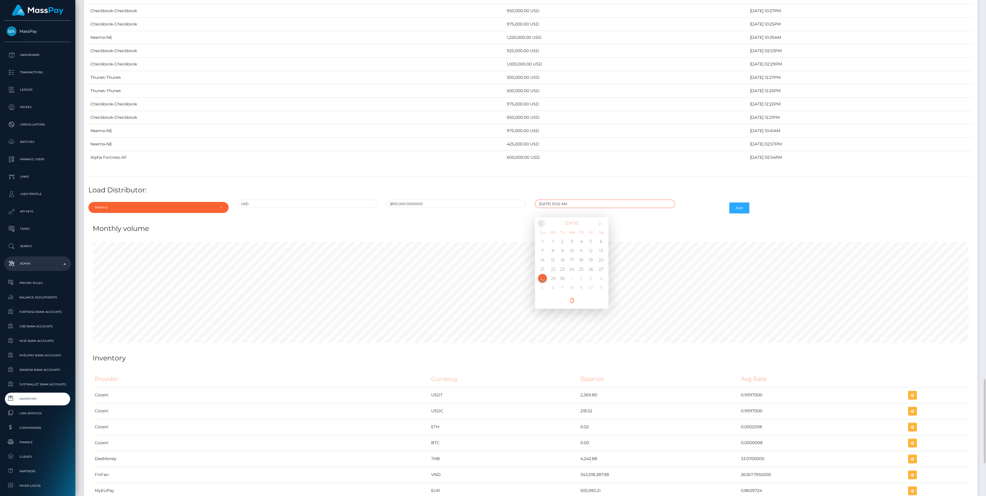
click at [540, 220] on span at bounding box center [541, 224] width 8 height 8
click at [582, 274] on td "28" at bounding box center [581, 278] width 10 height 9
type input "08/28/2025 10:52 AM"
click at [737, 202] on button "Add" at bounding box center [739, 207] width 20 height 11
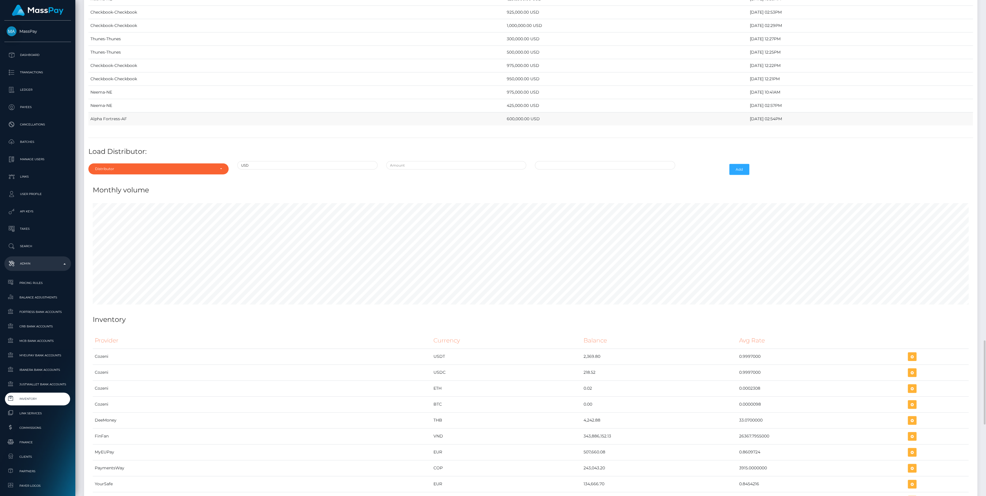
scroll to position [2160, 0]
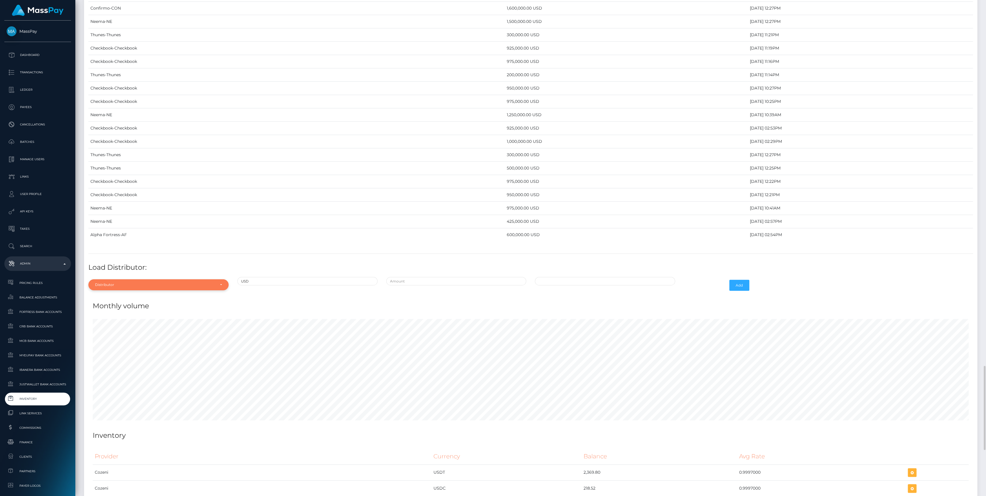
click at [165, 282] on div "Distributor" at bounding box center [155, 284] width 120 height 5
click at [101, 192] on input "Search" at bounding box center [159, 196] width 136 height 8
type input "ne"
click at [112, 255] on link "Neema" at bounding box center [158, 259] width 140 height 11
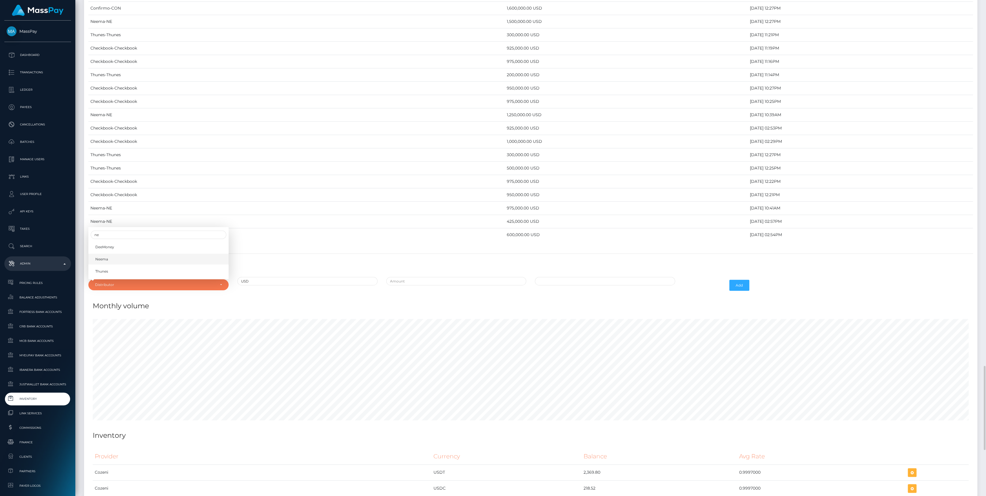
select select "38"
click at [424, 277] on input "text" at bounding box center [456, 281] width 140 height 8
type input "$250,000.0000000"
click at [574, 277] on input "09/28/2025 10:54 AM" at bounding box center [605, 281] width 140 height 8
click at [545, 297] on th at bounding box center [542, 300] width 12 height 7
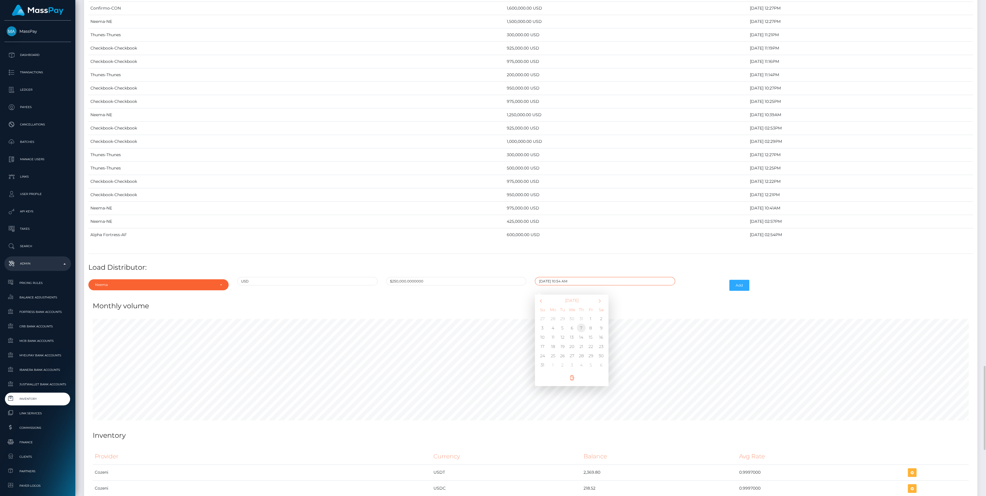
click at [583, 323] on td "7" at bounding box center [581, 327] width 10 height 9
type input "08/07/2025 10:54 AM"
click at [739, 280] on button "Add" at bounding box center [739, 285] width 20 height 11
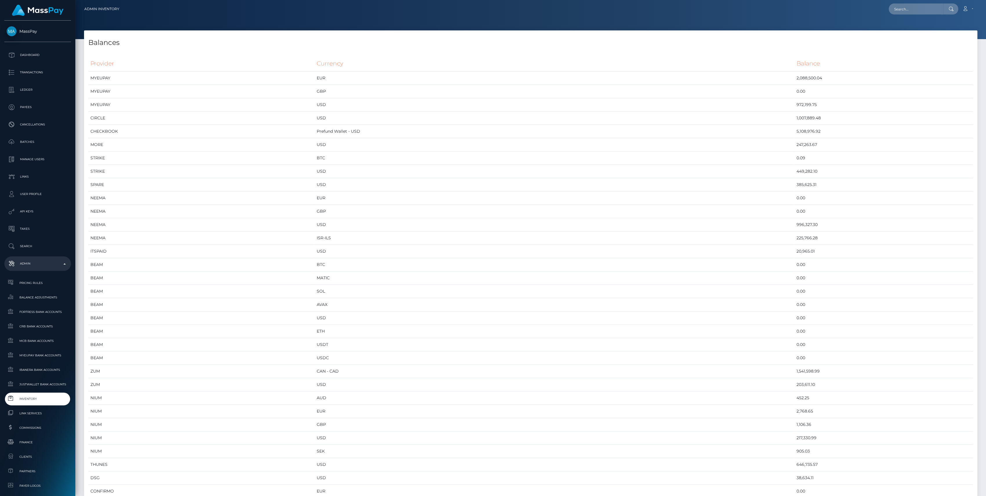
scroll to position [2861, 893]
